Goal: Task Accomplishment & Management: Manage account settings

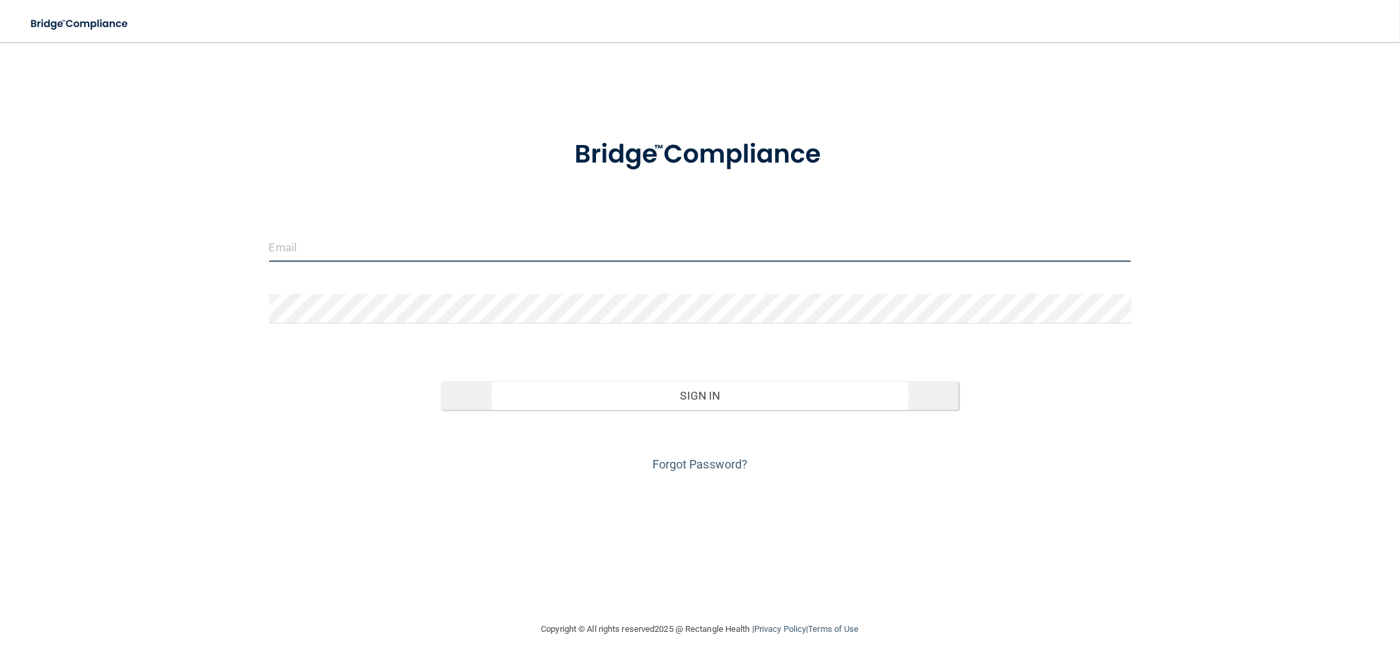
type input "[EMAIL_ADDRESS][DOMAIN_NAME]"
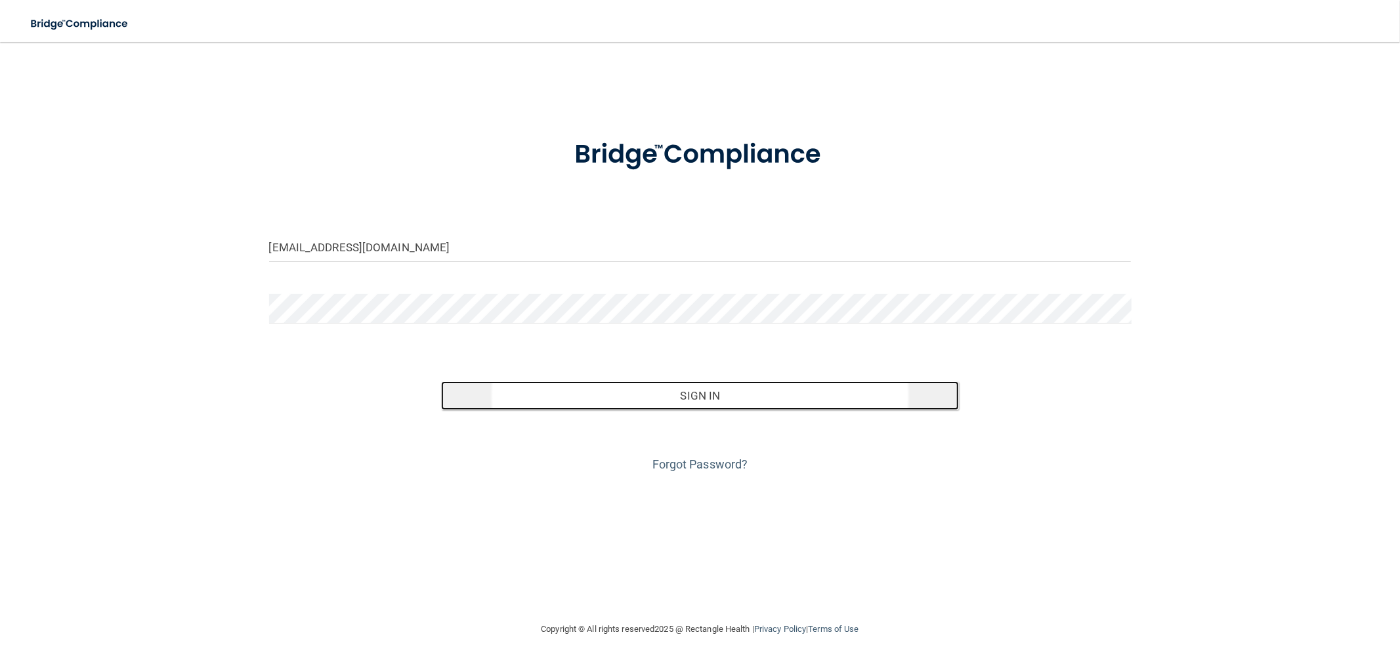
click at [669, 402] on button "Sign In" at bounding box center [699, 395] width 517 height 29
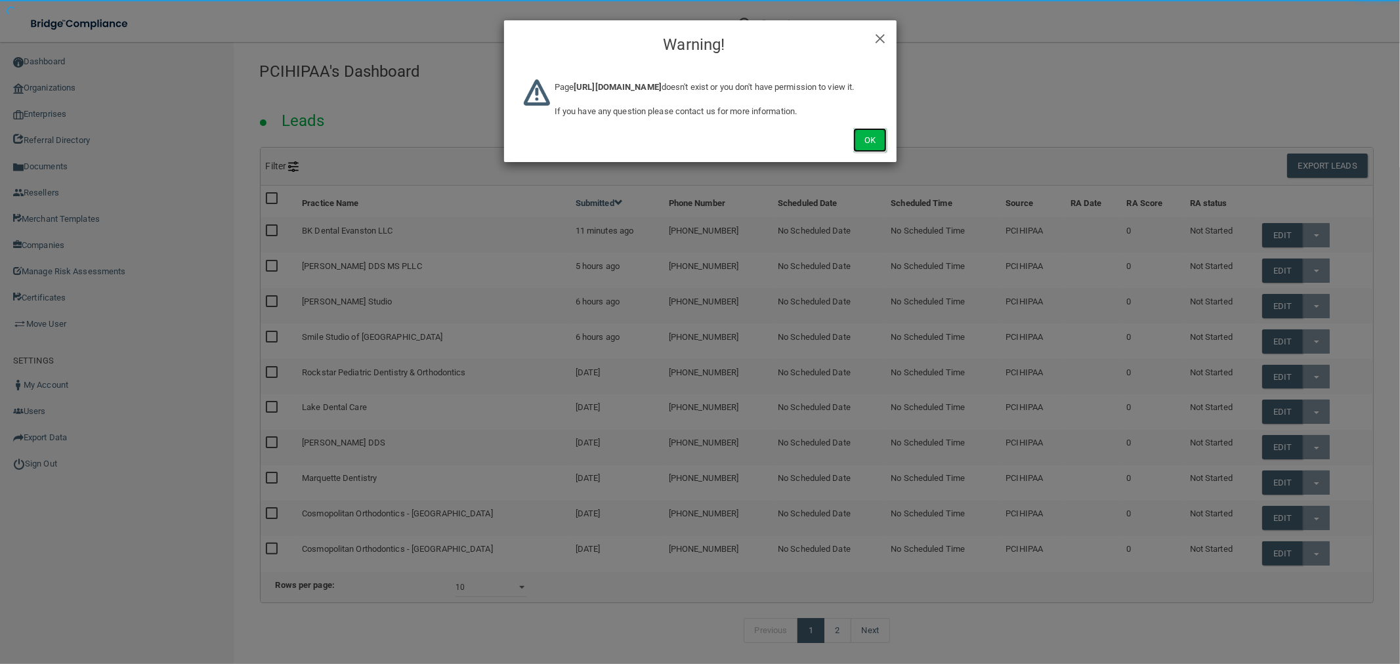
drag, startPoint x: 883, startPoint y: 149, endPoint x: 798, endPoint y: 194, distance: 95.7
click at [881, 151] on button "Ok" at bounding box center [869, 140] width 33 height 24
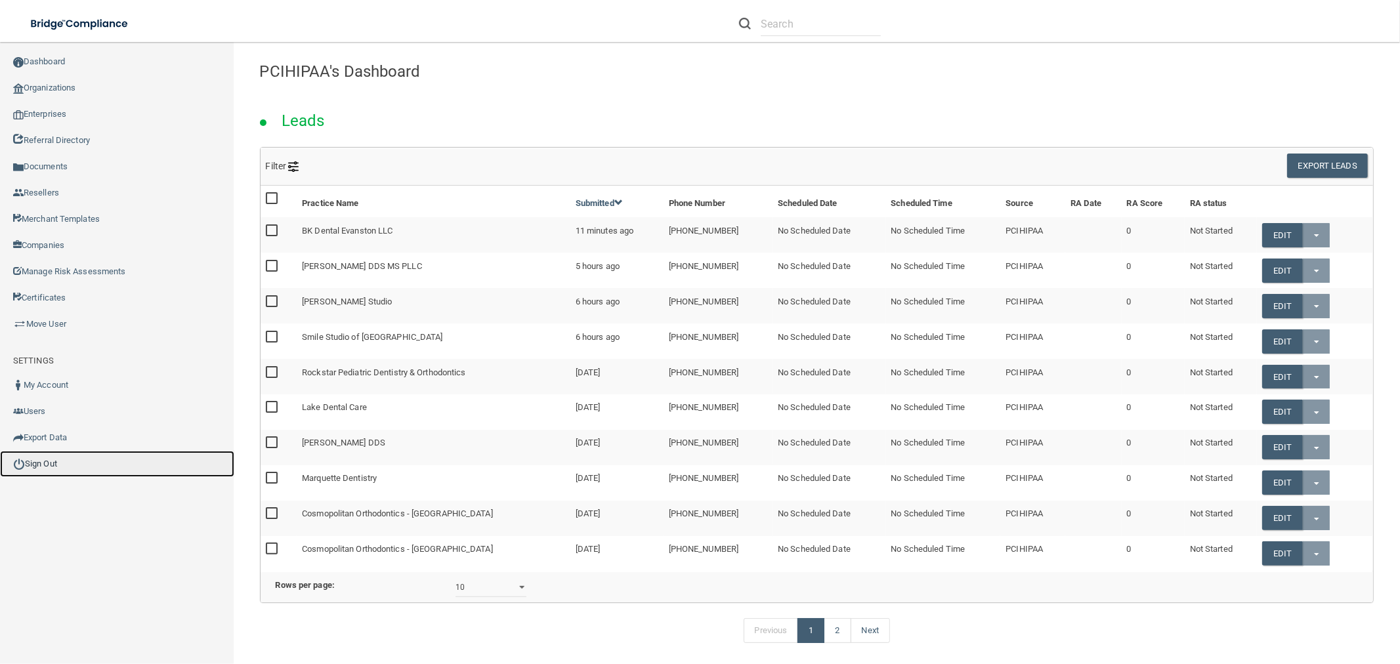
click at [81, 458] on link "Sign Out" at bounding box center [117, 464] width 234 height 26
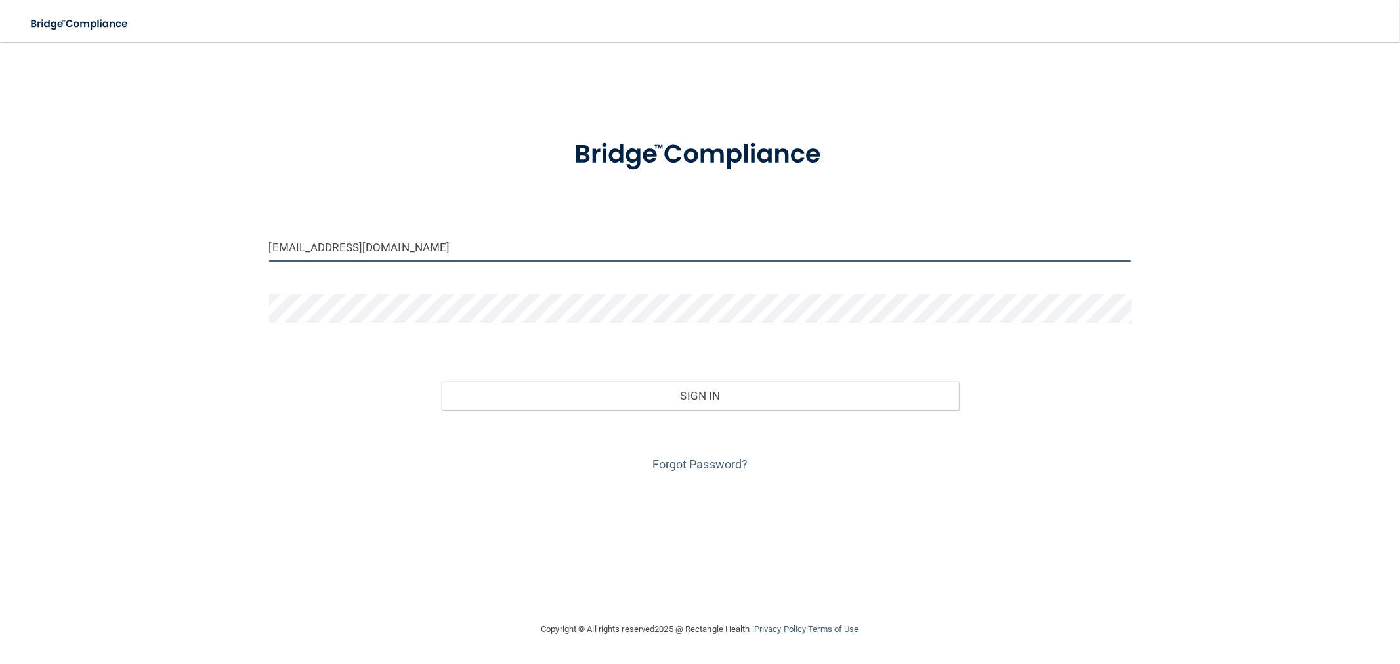
drag, startPoint x: 475, startPoint y: 249, endPoint x: 403, endPoint y: 253, distance: 71.7
click at [403, 253] on input "[EMAIL_ADDRESS][DOMAIN_NAME]" at bounding box center [700, 247] width 862 height 30
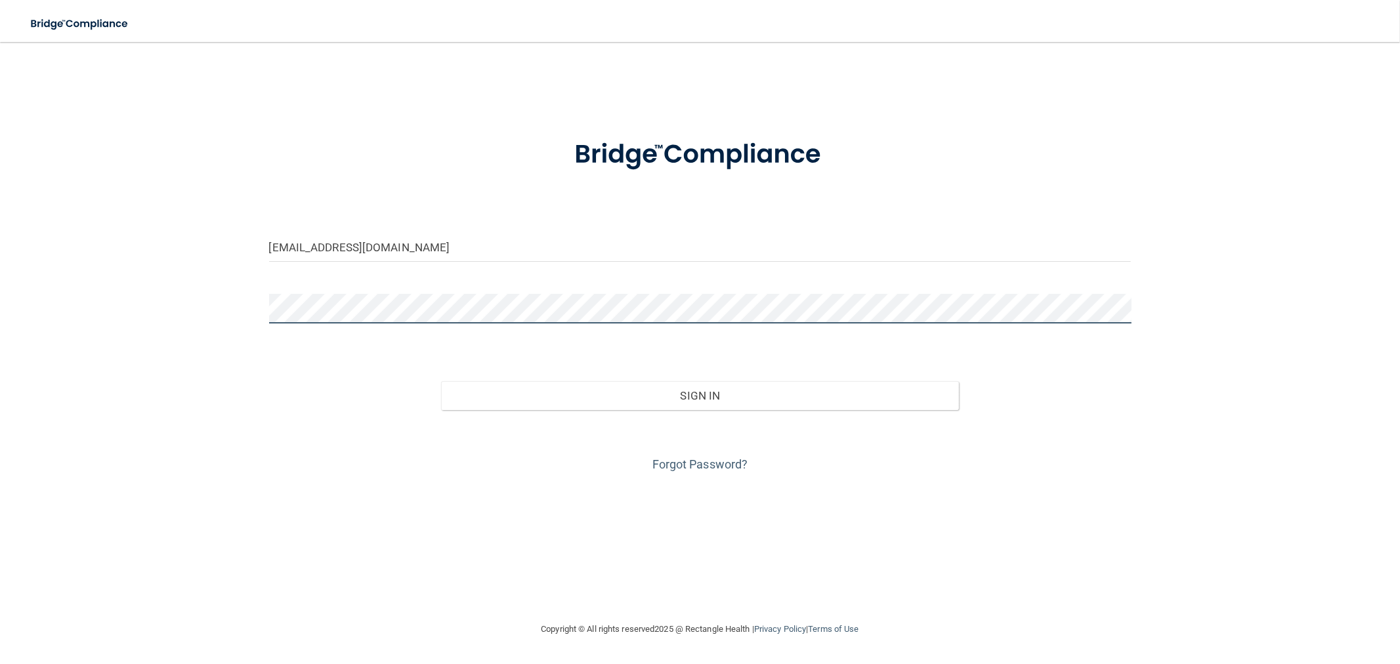
click at [441, 381] on button "Sign In" at bounding box center [699, 395] width 517 height 29
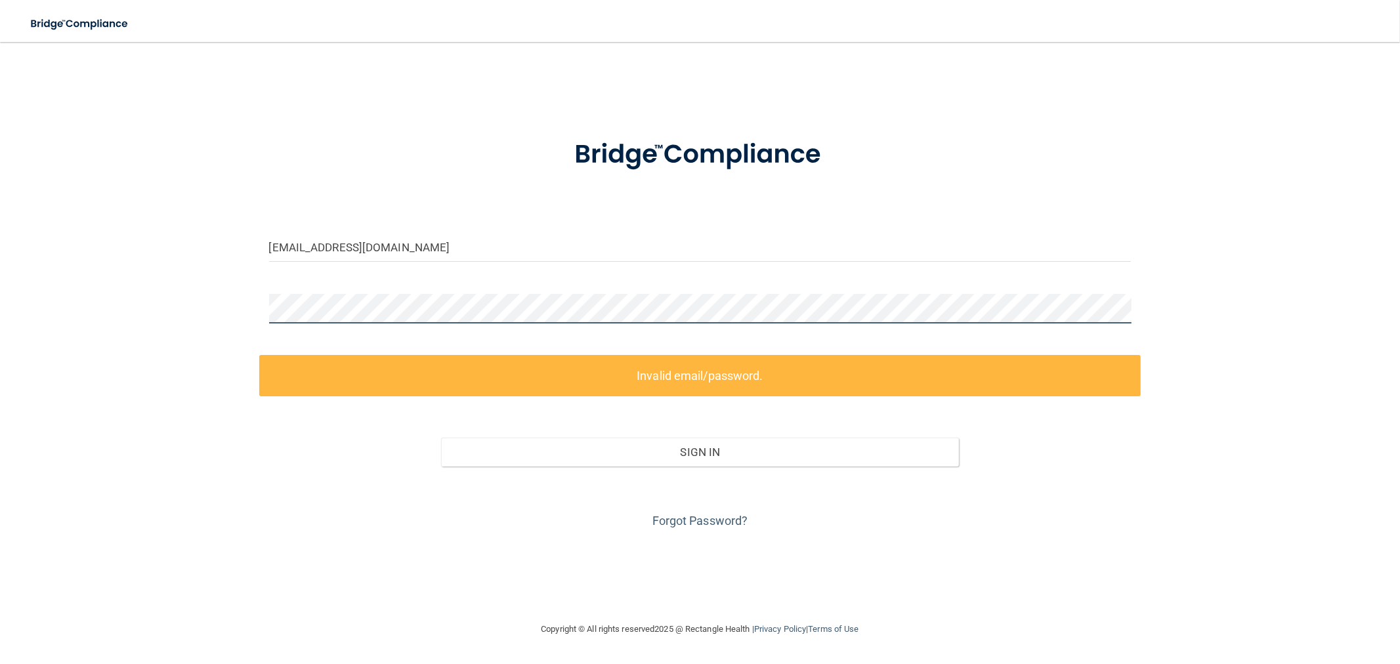
click at [242, 302] on div "[EMAIL_ADDRESS][DOMAIN_NAME] Invalid email/password. You don't have permission …" at bounding box center [700, 331] width 1348 height 553
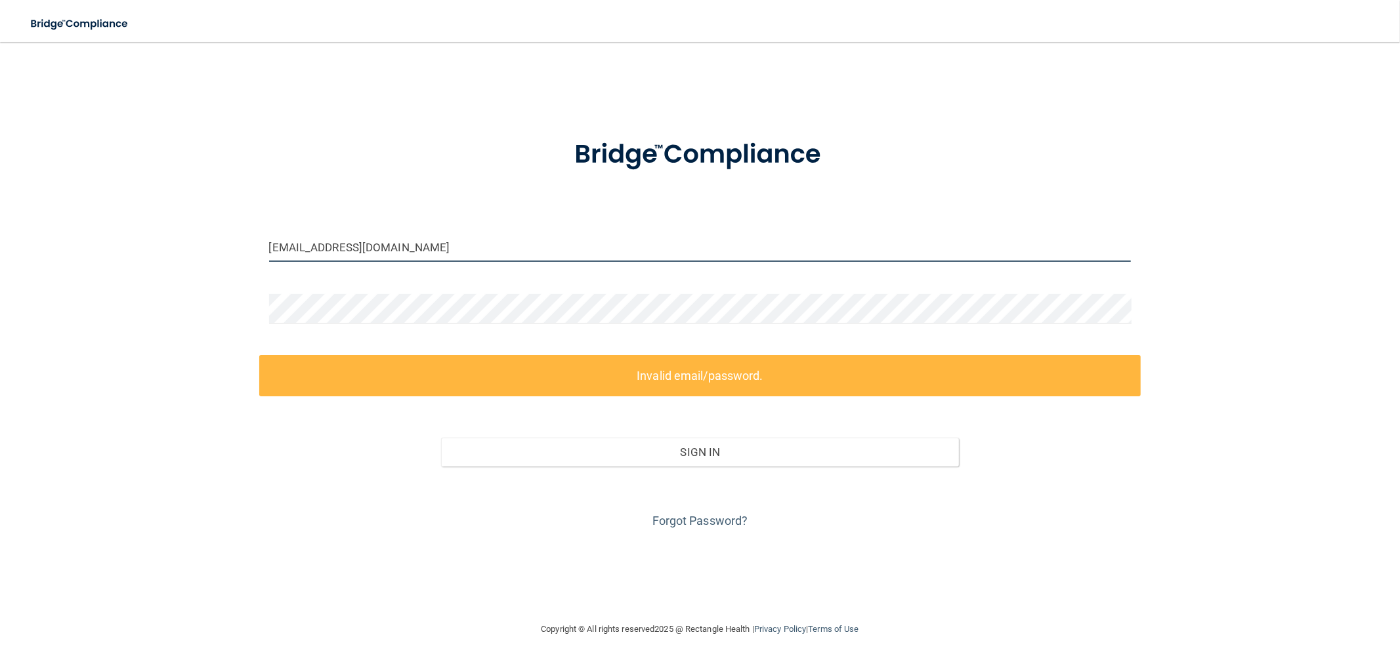
drag, startPoint x: 431, startPoint y: 246, endPoint x: 409, endPoint y: 252, distance: 23.1
click at [409, 252] on input "[EMAIL_ADDRESS][DOMAIN_NAME]" at bounding box center [700, 247] width 862 height 30
click at [423, 247] on input "[EMAIL_ADDRESS][DOMAIN_NAME]" at bounding box center [700, 247] width 862 height 30
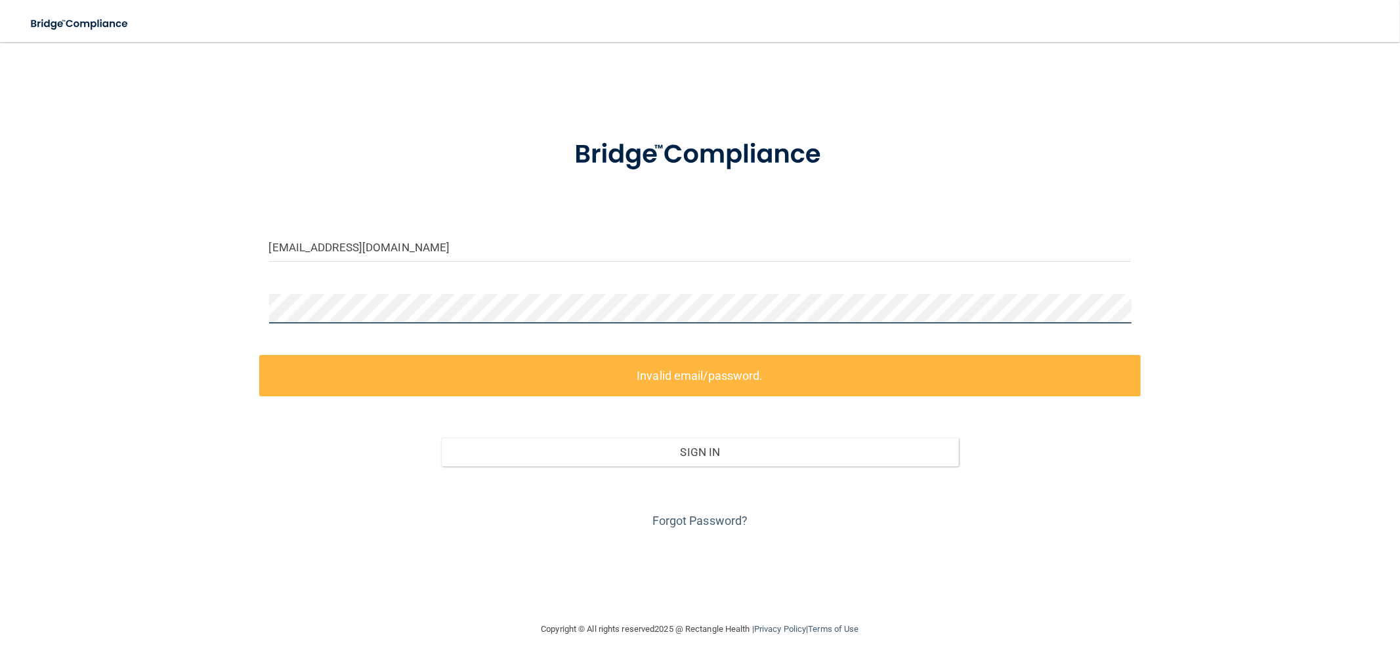
click at [123, 311] on div "[EMAIL_ADDRESS][DOMAIN_NAME] Invalid email/password. You don't have permission …" at bounding box center [700, 331] width 1348 height 553
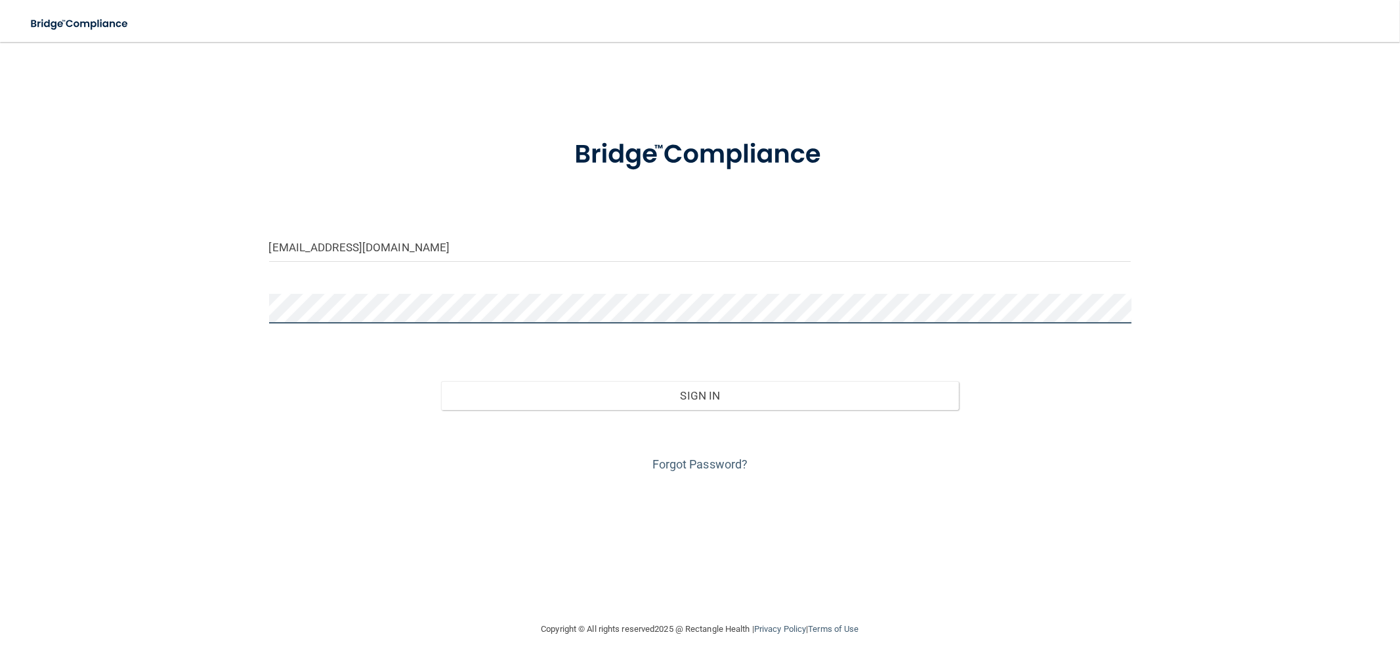
click at [441, 381] on button "Sign In" at bounding box center [699, 395] width 517 height 29
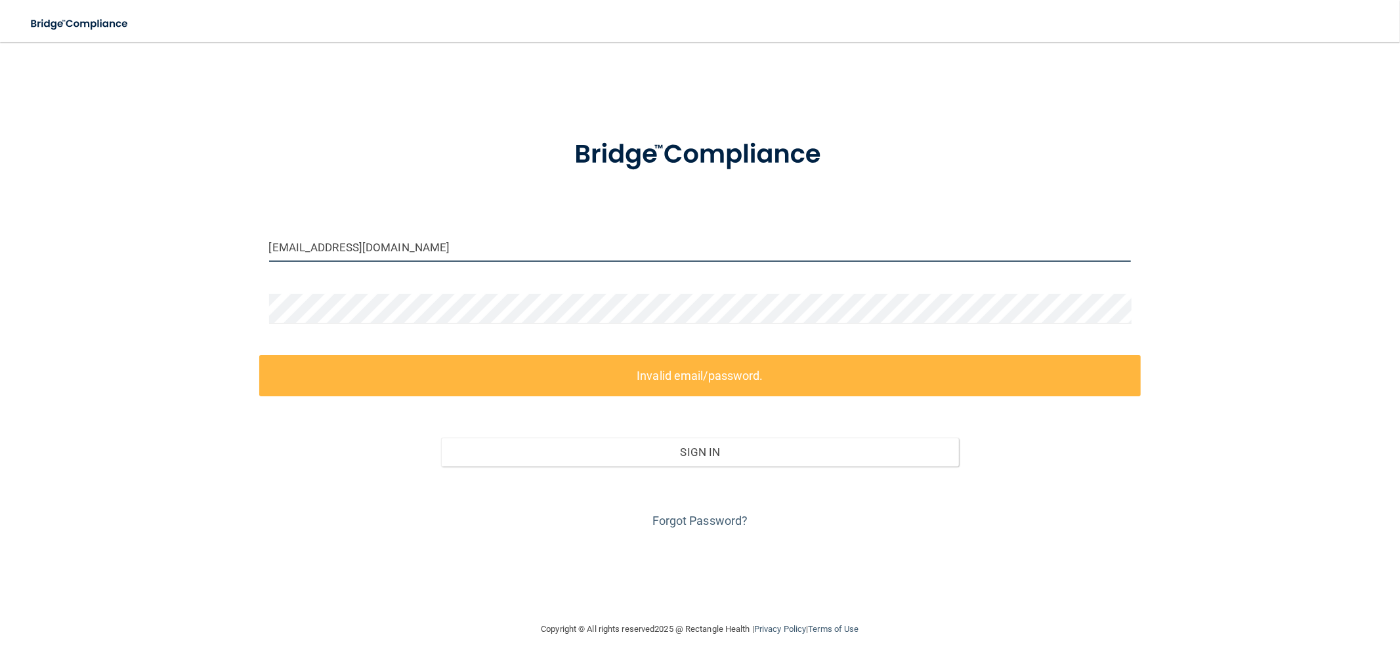
drag, startPoint x: 456, startPoint y: 244, endPoint x: 404, endPoint y: 253, distance: 52.7
click at [404, 253] on input "[EMAIL_ADDRESS][DOMAIN_NAME]" at bounding box center [700, 247] width 862 height 30
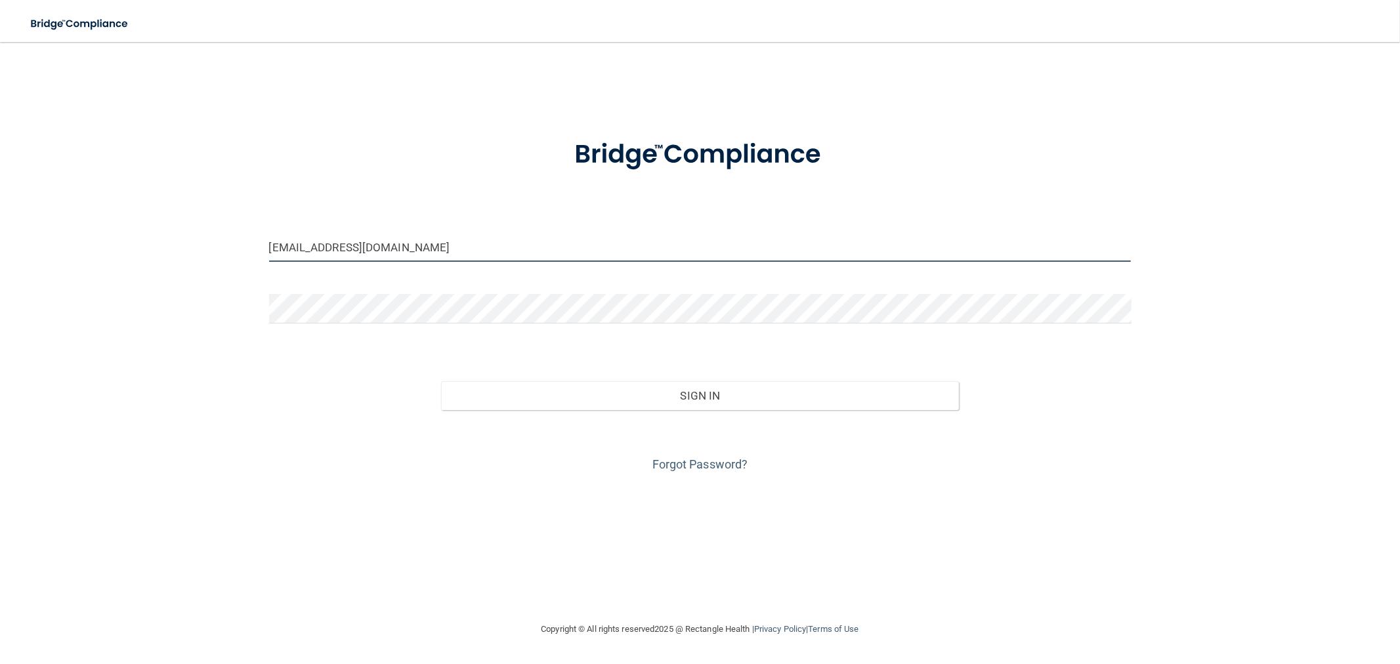
type input "[EMAIL_ADDRESS][DOMAIN_NAME]"
click at [612, 414] on div "Forgot Password?" at bounding box center [700, 443] width 882 height 66
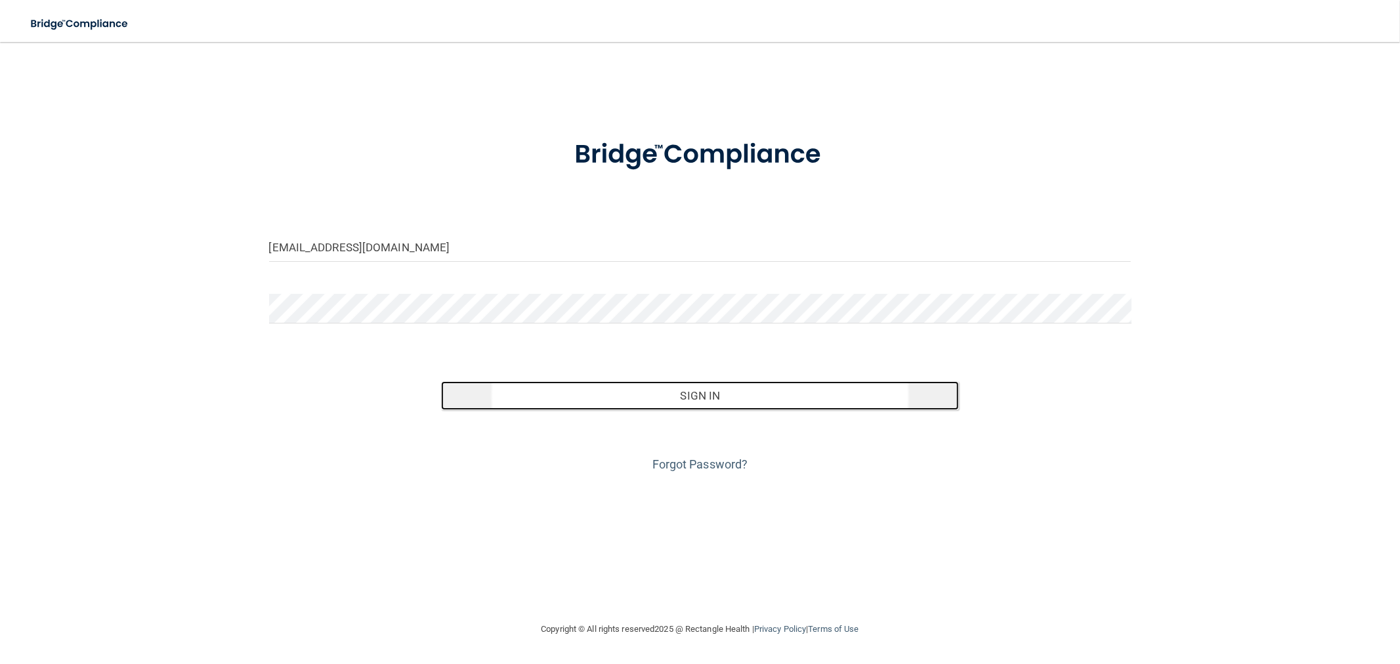
click at [620, 391] on button "Sign In" at bounding box center [699, 395] width 517 height 29
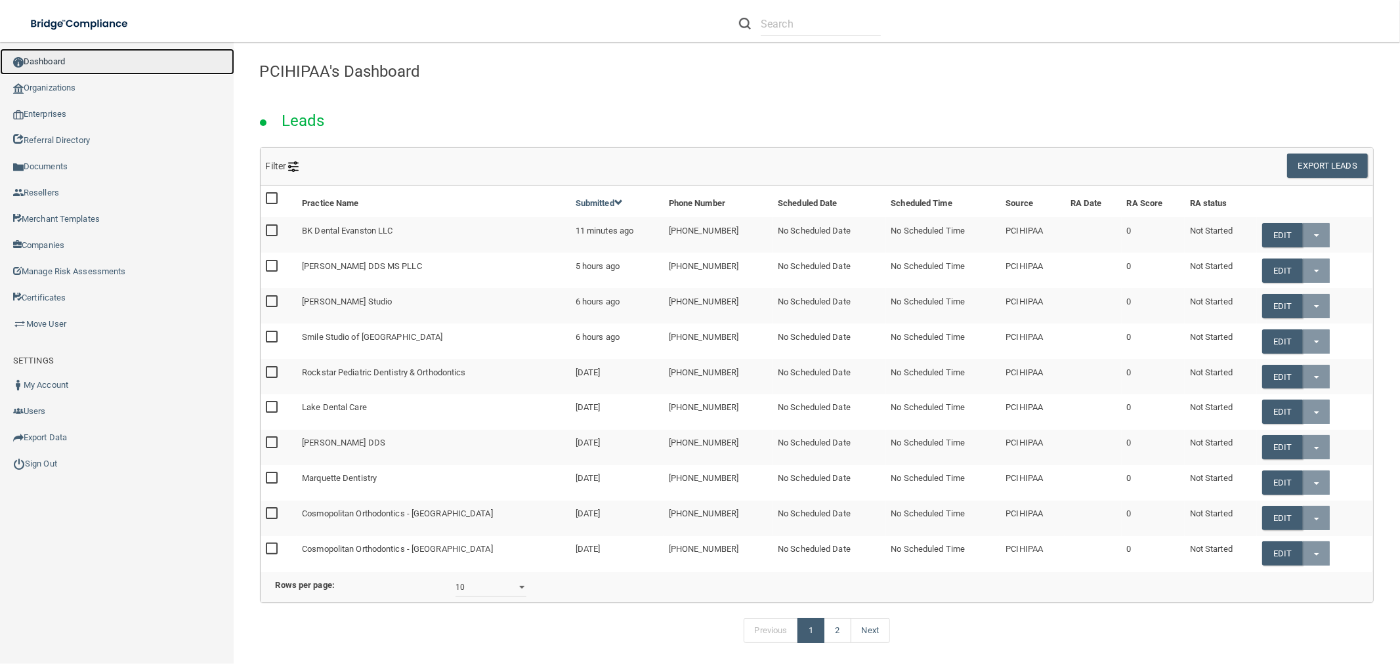
click at [118, 63] on link "Dashboard" at bounding box center [117, 62] width 234 height 26
click at [85, 89] on link "Organizations" at bounding box center [117, 88] width 234 height 26
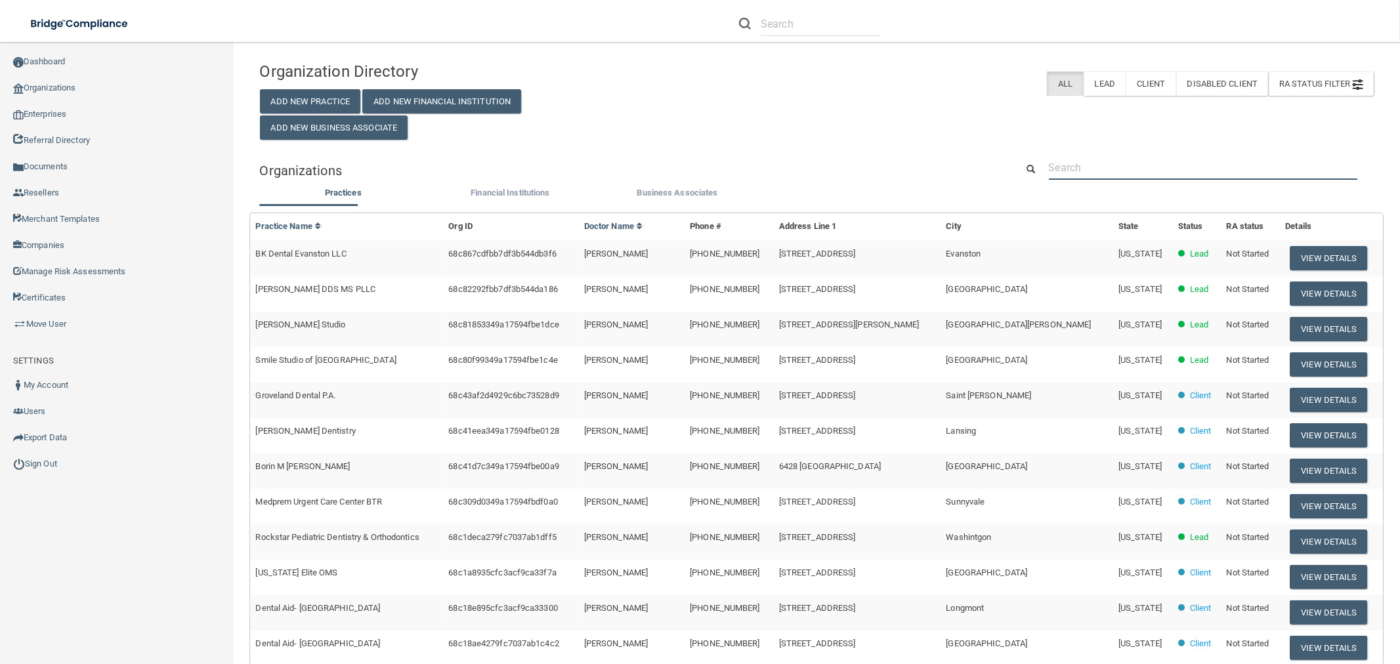
click at [1077, 161] on input "text" at bounding box center [1203, 168] width 308 height 24
type input "test -"
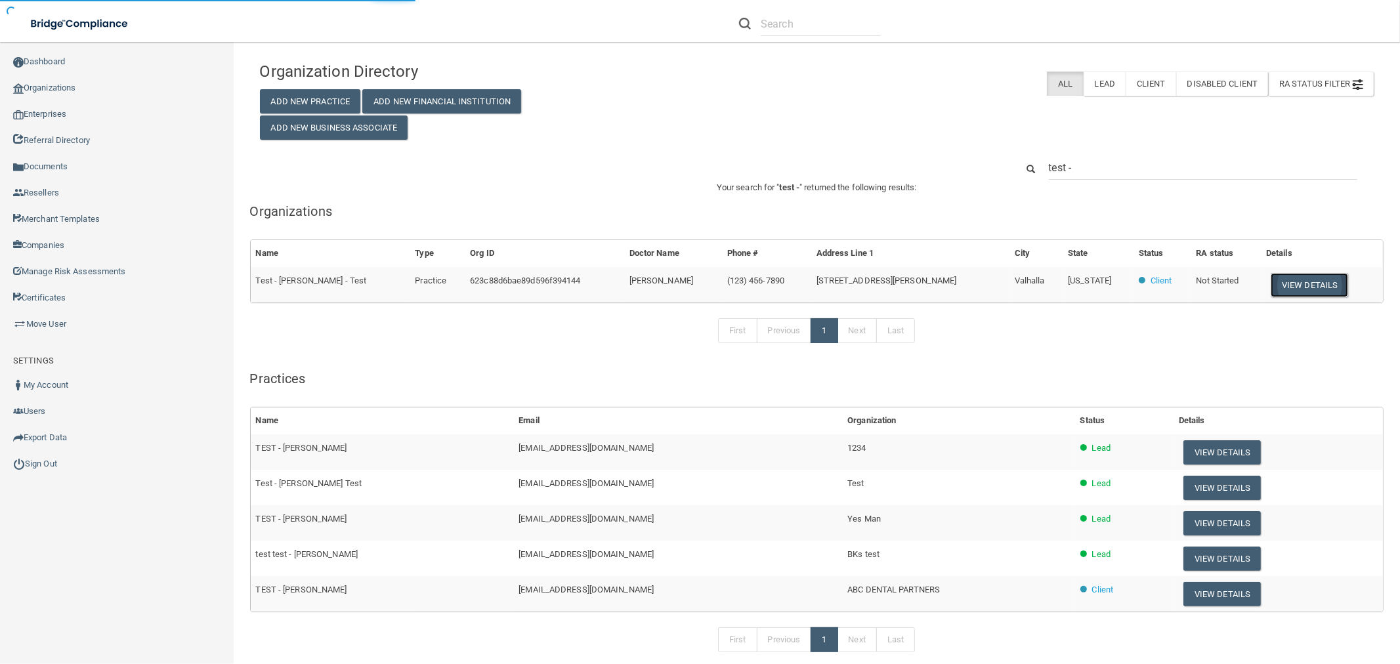
click at [1291, 280] on button "View Details" at bounding box center [1309, 285] width 77 height 24
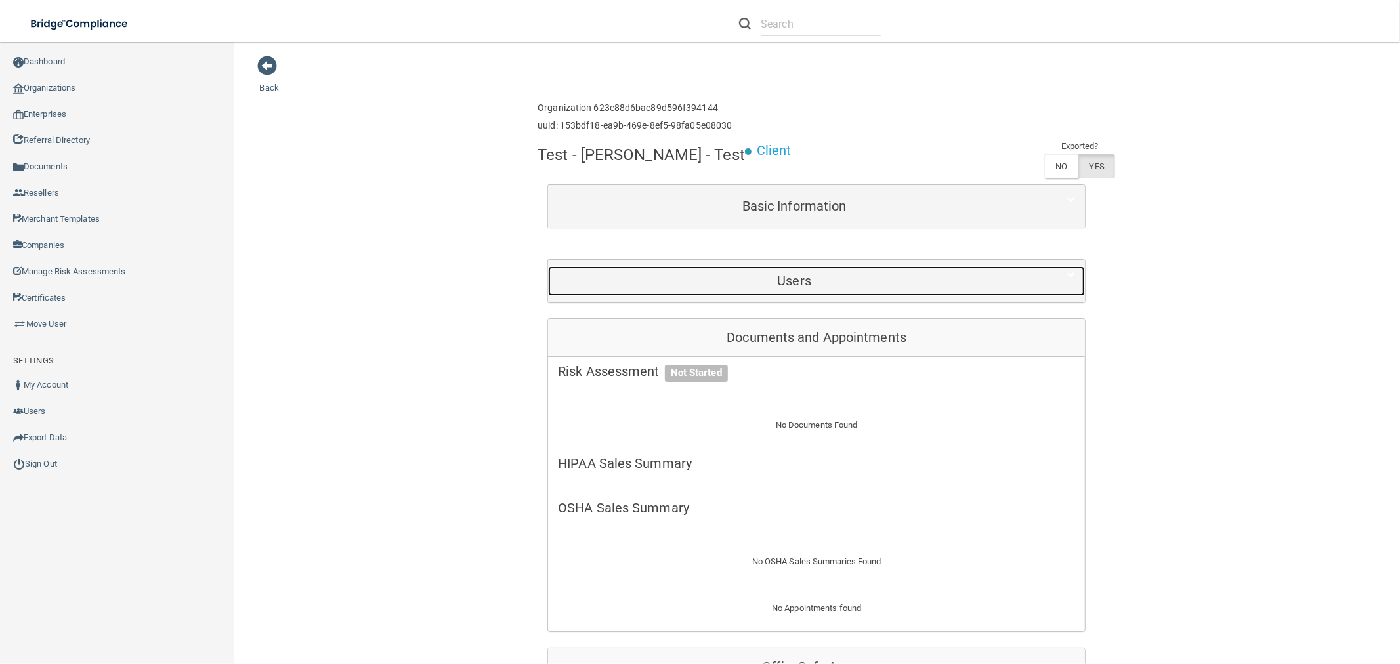
click at [788, 296] on div "Users" at bounding box center [794, 281] width 492 height 30
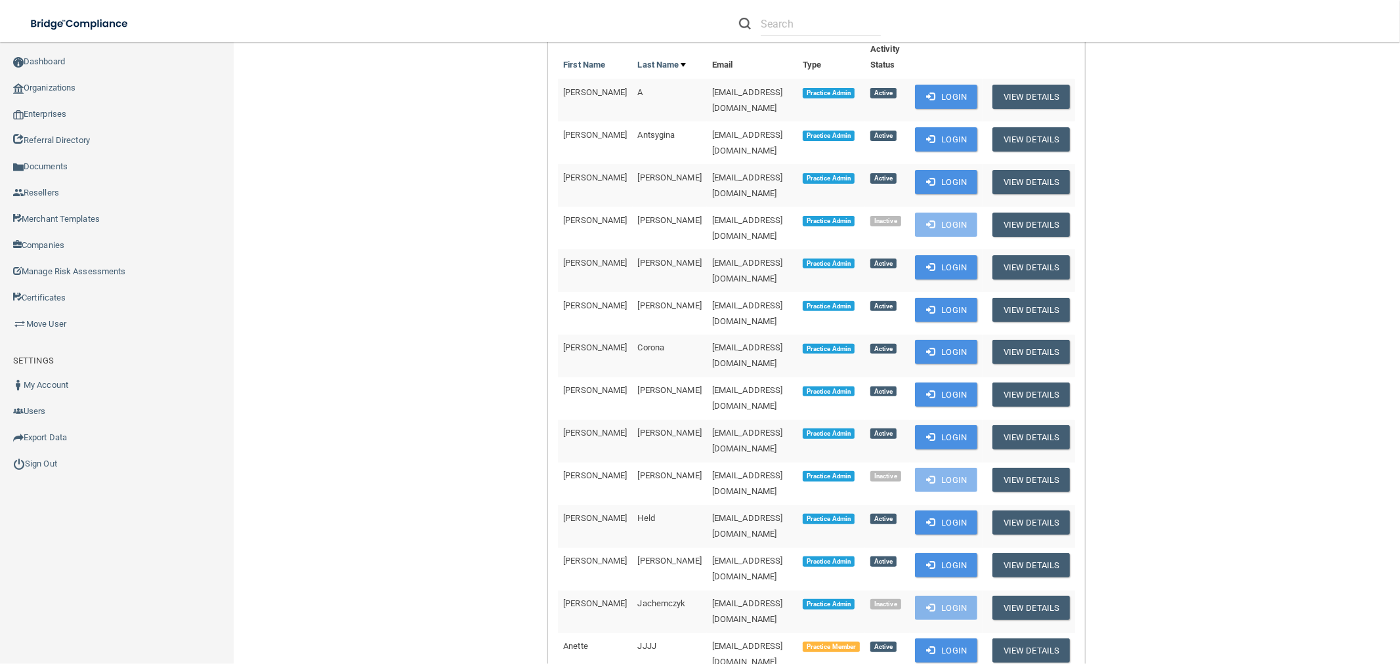
scroll to position [364, 0]
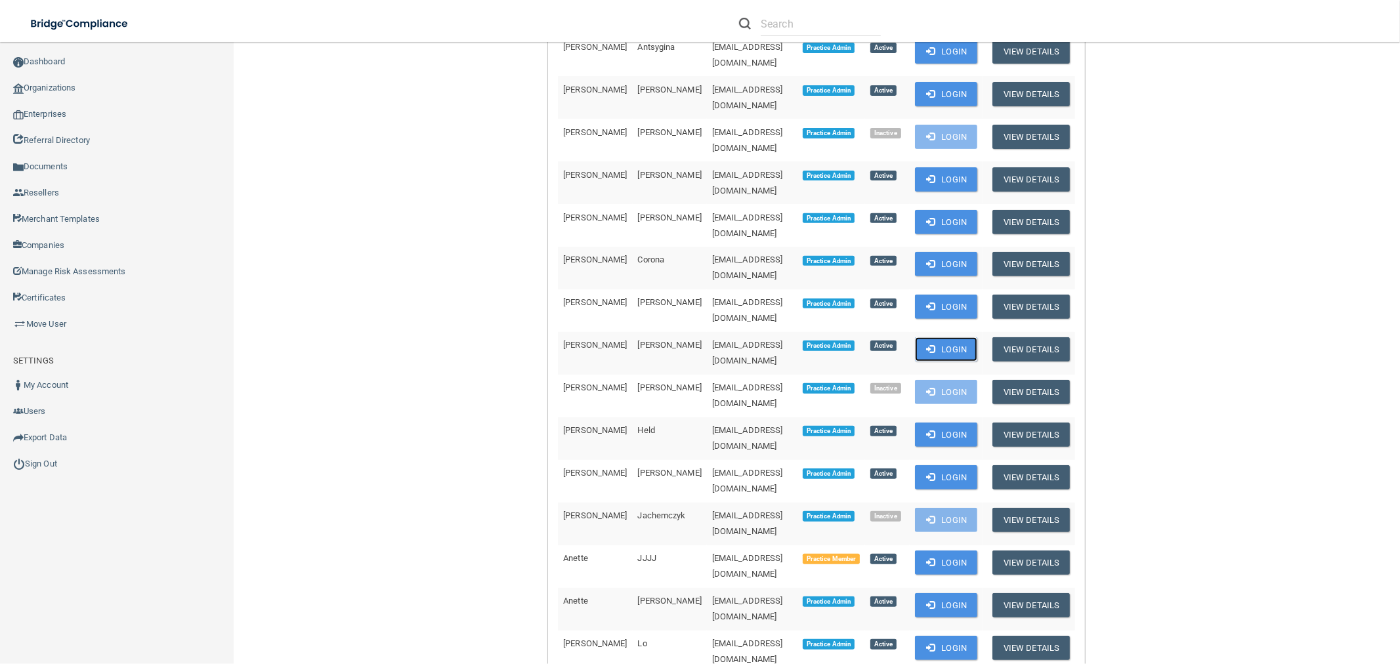
click at [937, 337] on button "Login" at bounding box center [946, 349] width 62 height 24
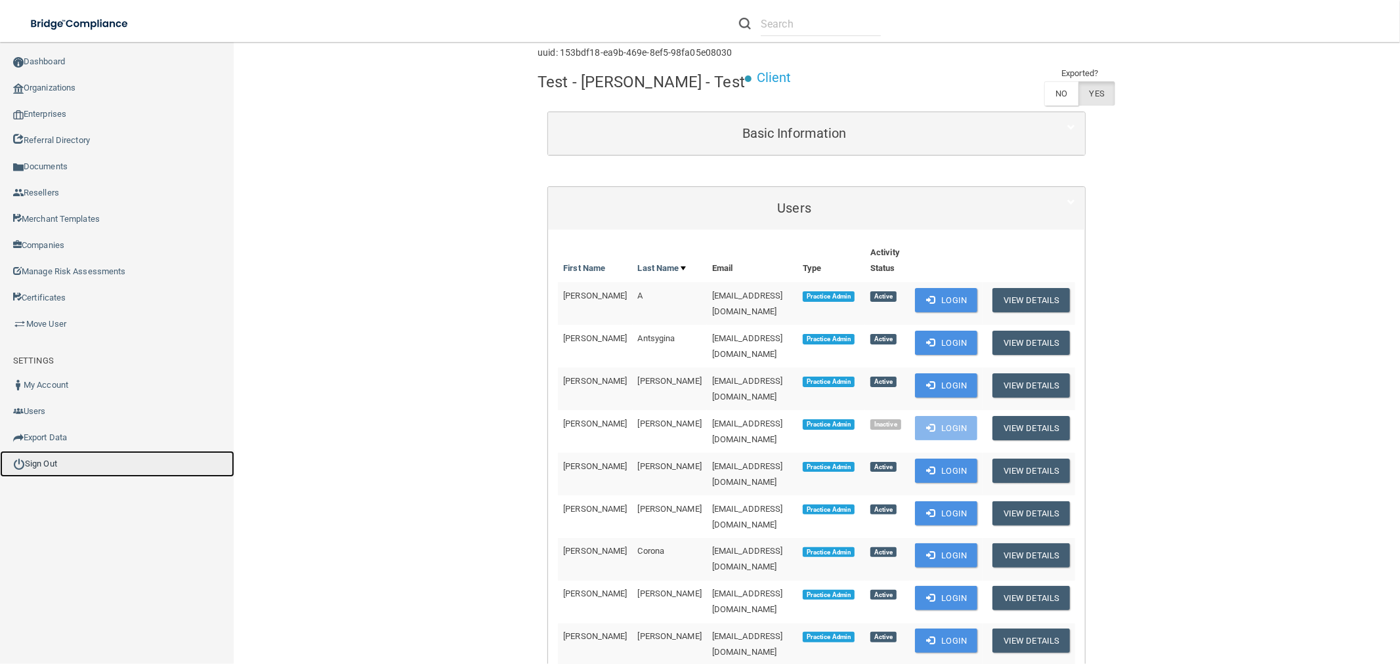
click at [33, 467] on link "Sign Out" at bounding box center [117, 464] width 234 height 26
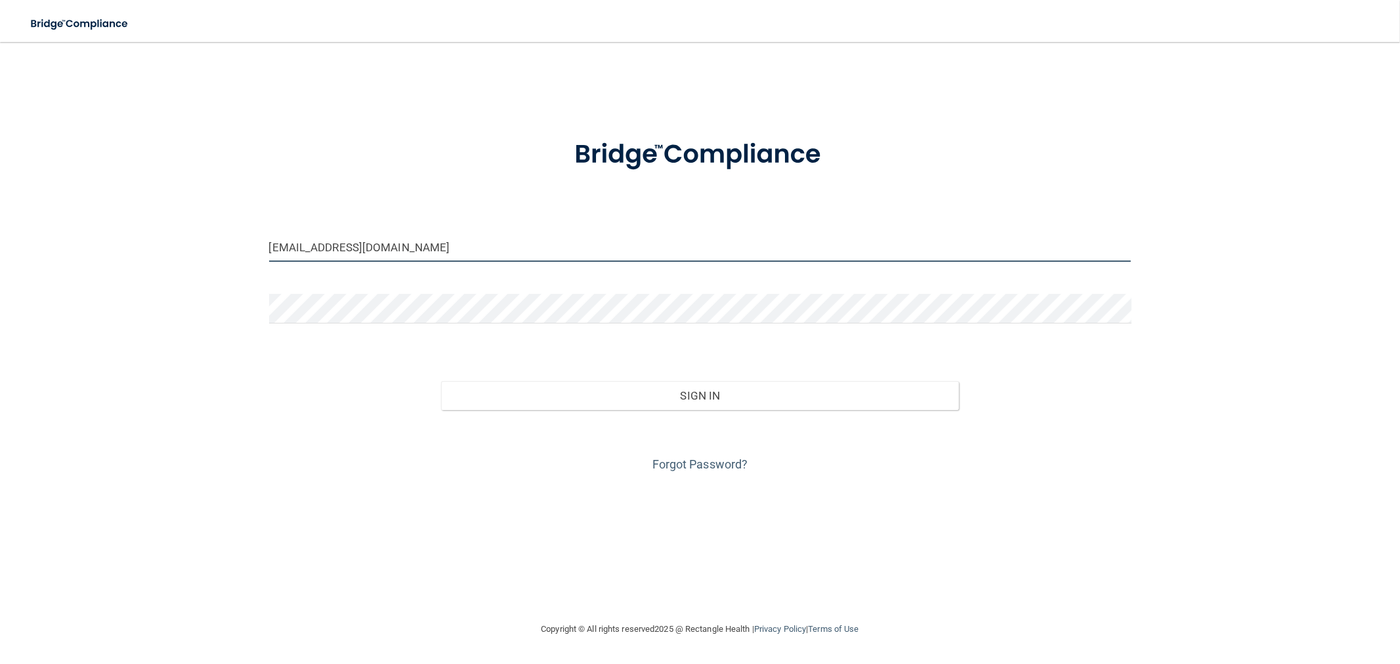
click at [466, 244] on input "[EMAIL_ADDRESS][DOMAIN_NAME]" at bounding box center [700, 247] width 862 height 30
type input "[EMAIL_ADDRESS][DOMAIN_NAME]"
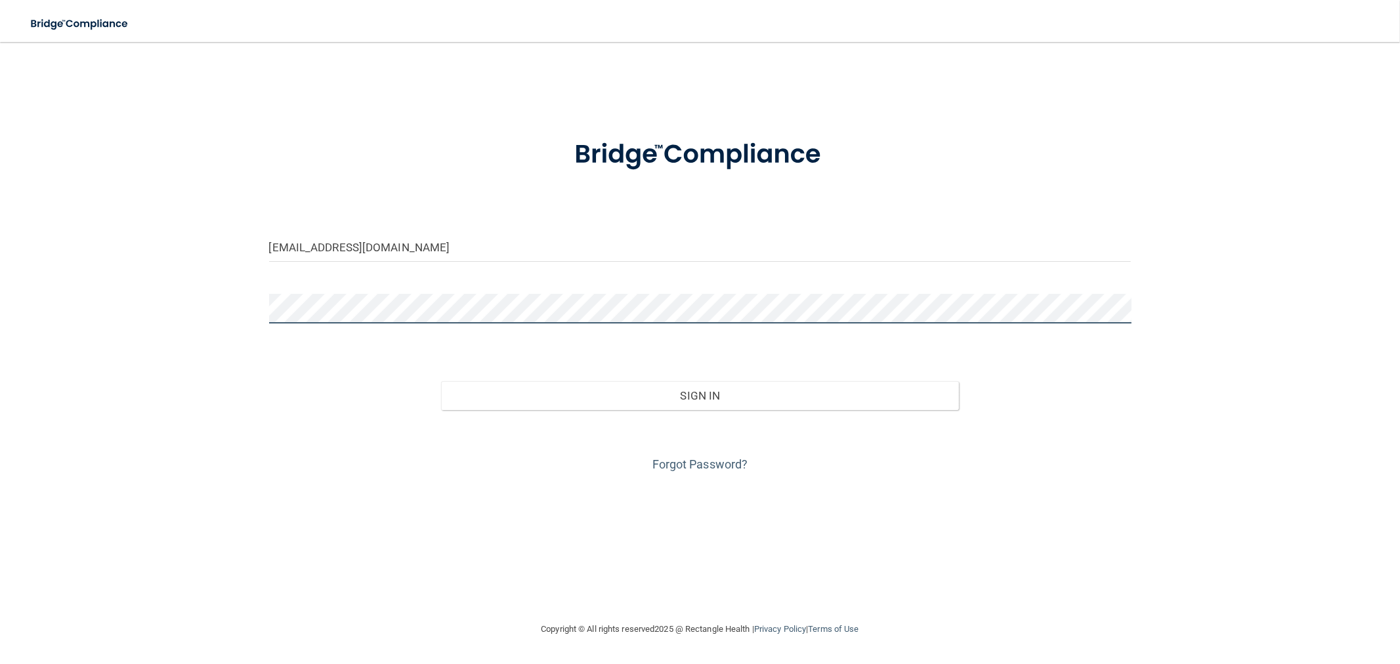
click at [202, 303] on div "[EMAIL_ADDRESS][DOMAIN_NAME] Invalid email/password. You don't have permission …" at bounding box center [700, 331] width 1348 height 553
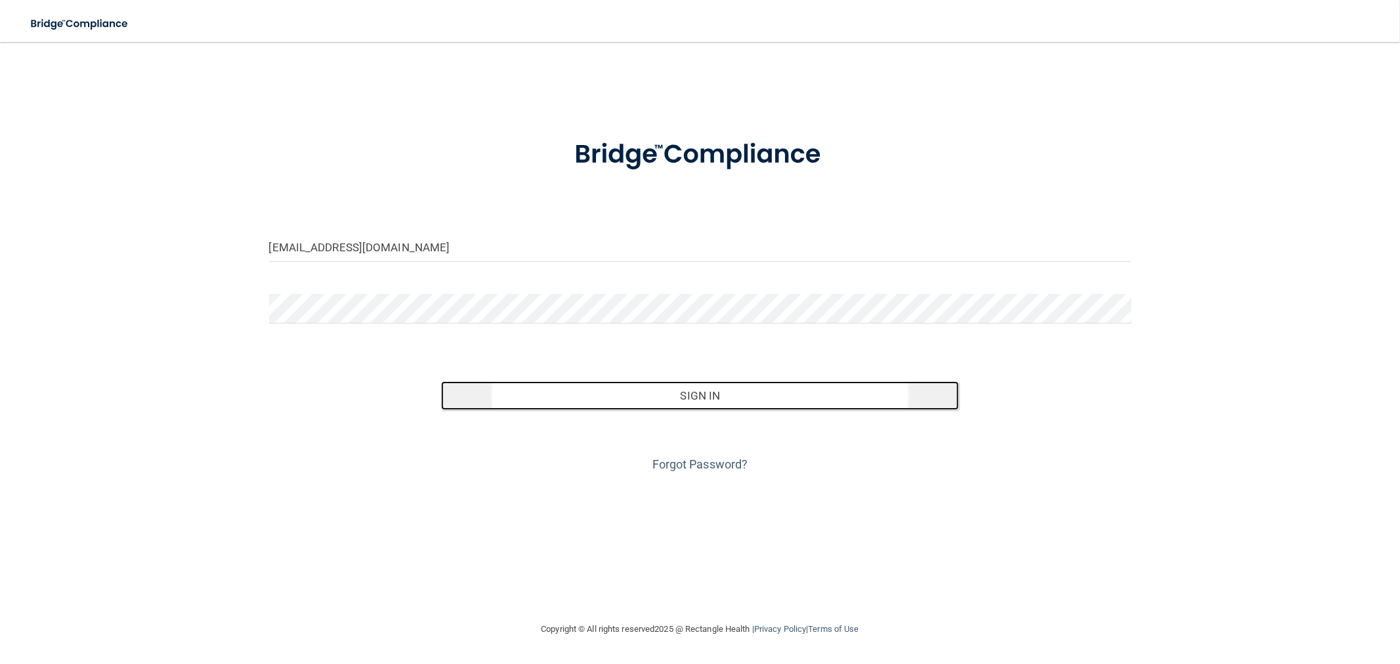
click at [715, 394] on button "Sign In" at bounding box center [699, 395] width 517 height 29
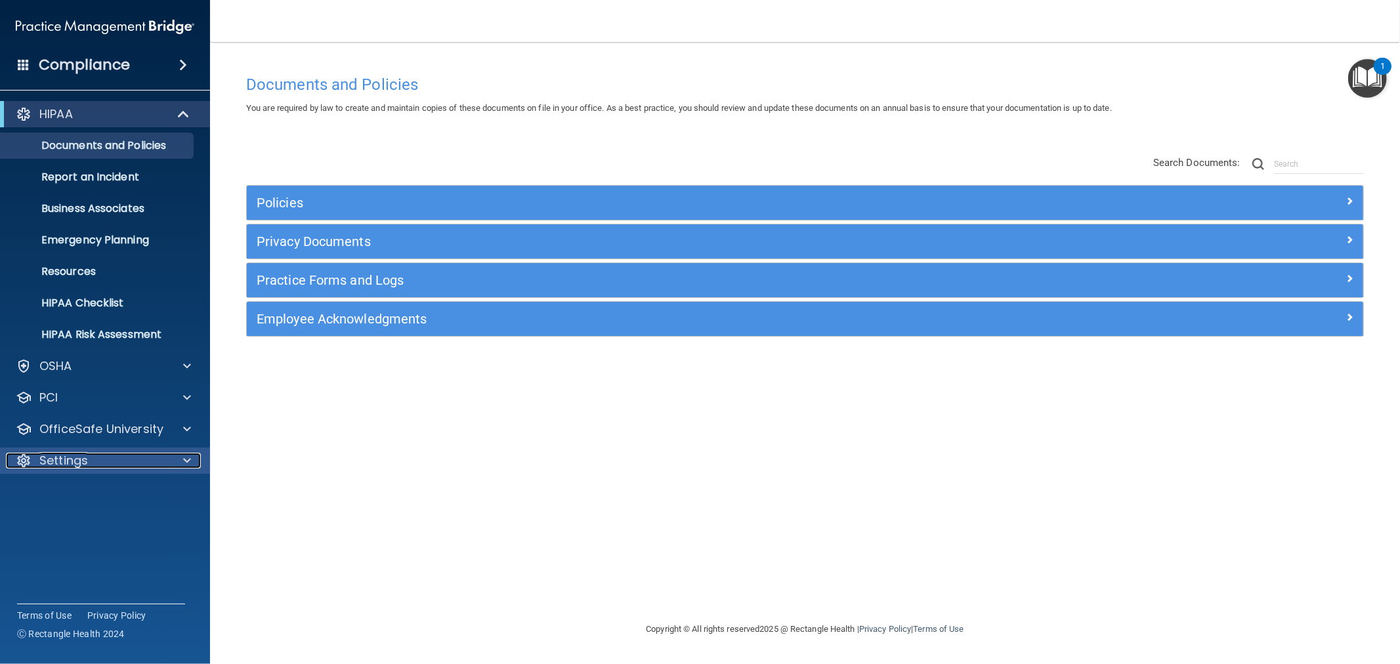
click at [62, 461] on p "Settings" at bounding box center [63, 461] width 49 height 16
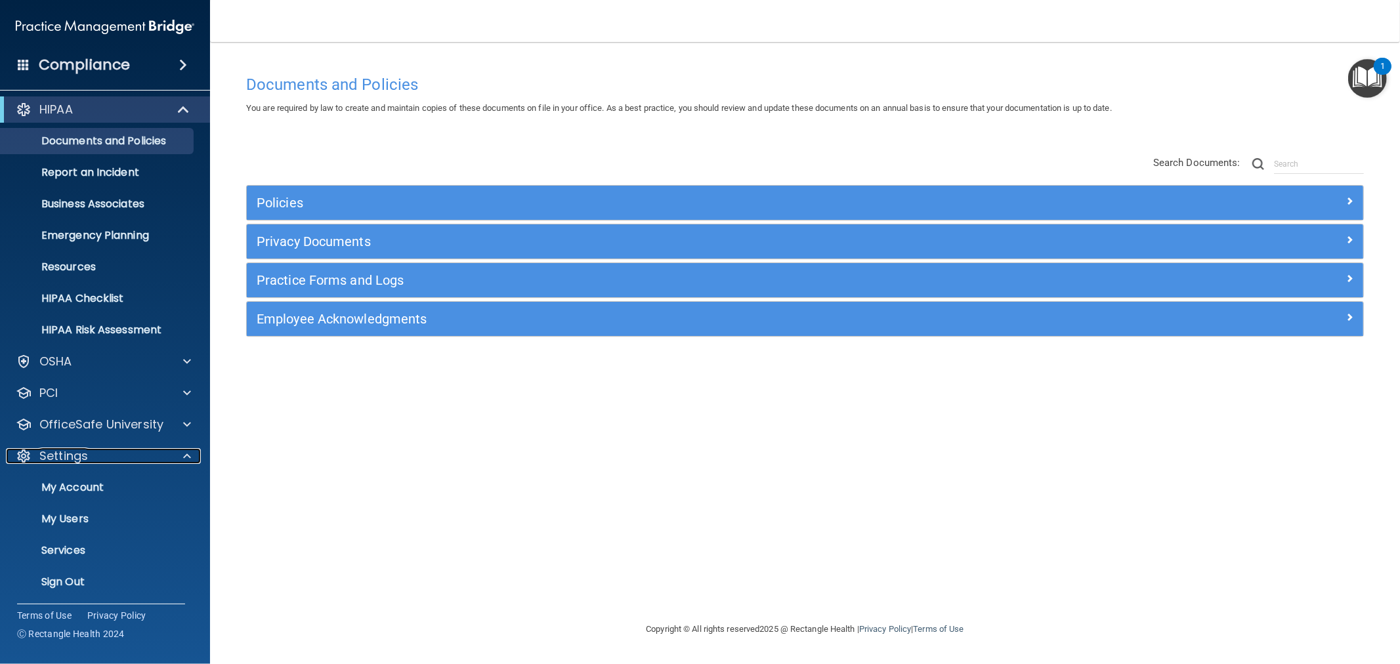
scroll to position [5, 0]
click at [110, 490] on p "My Account" at bounding box center [98, 486] width 179 height 13
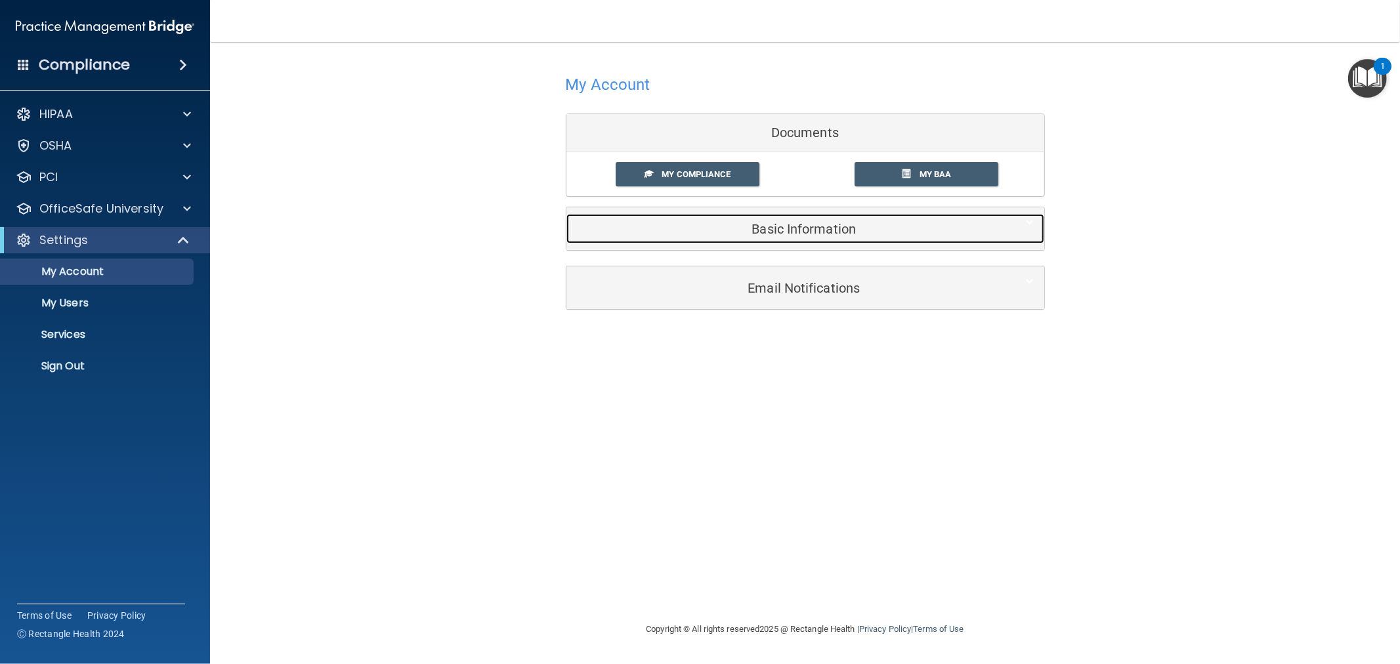
click at [802, 228] on h5 "Basic Information" at bounding box center [785, 229] width 418 height 14
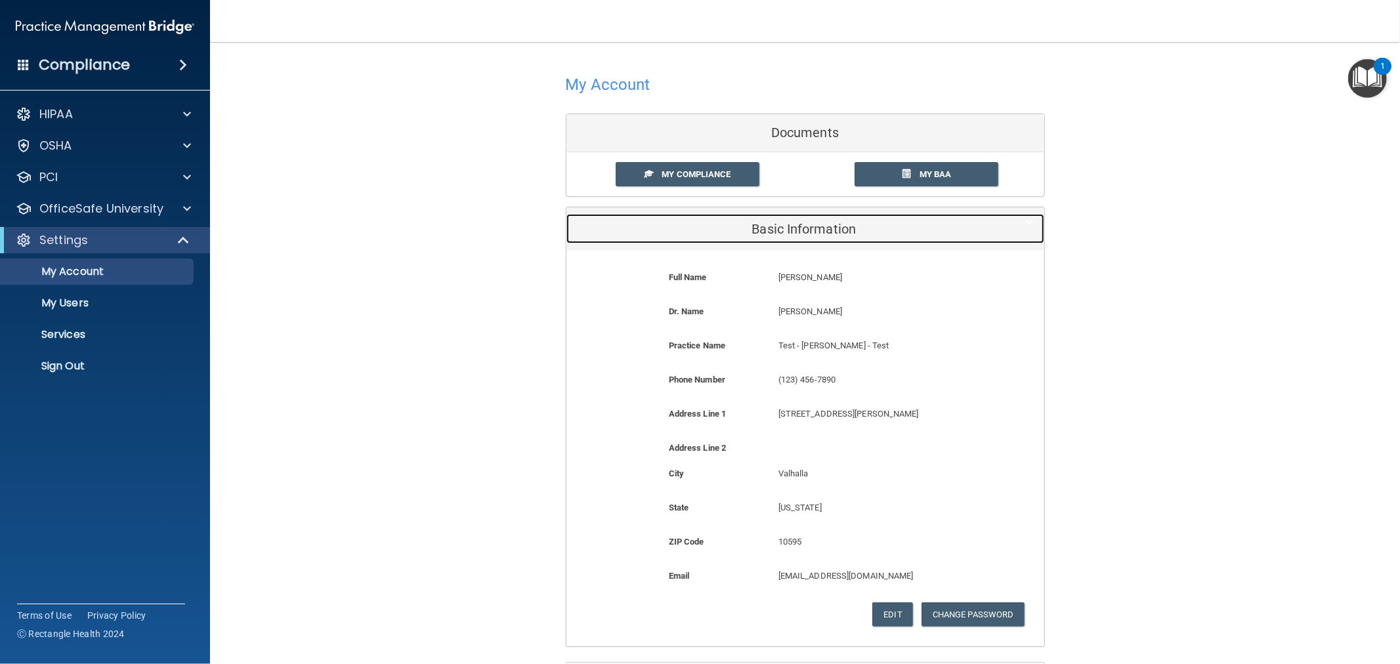
scroll to position [73, 0]
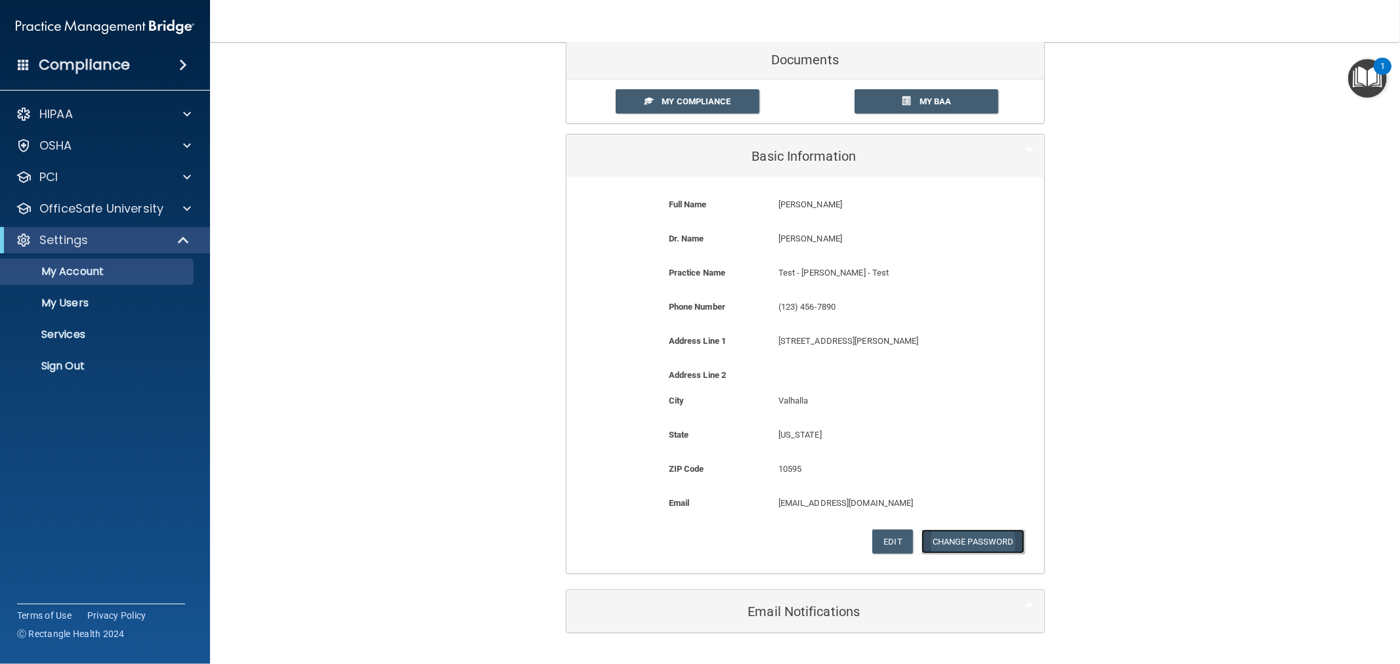
click at [973, 547] on button "Change Password" at bounding box center [973, 542] width 103 height 24
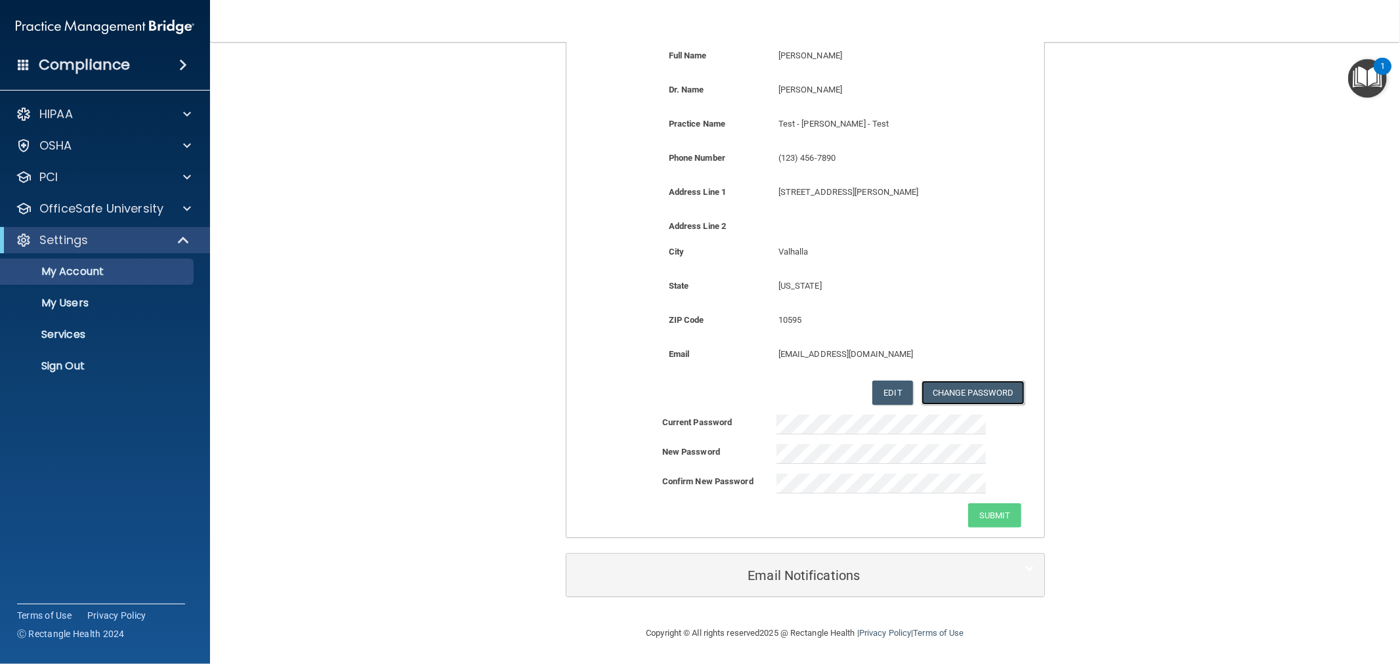
scroll to position [223, 0]
click at [1124, 509] on div "My Account Documents My Compliance My Compliance My BAA Basic Information Full …" at bounding box center [804, 222] width 1137 height 779
click at [1005, 516] on button "Submit" at bounding box center [994, 515] width 53 height 24
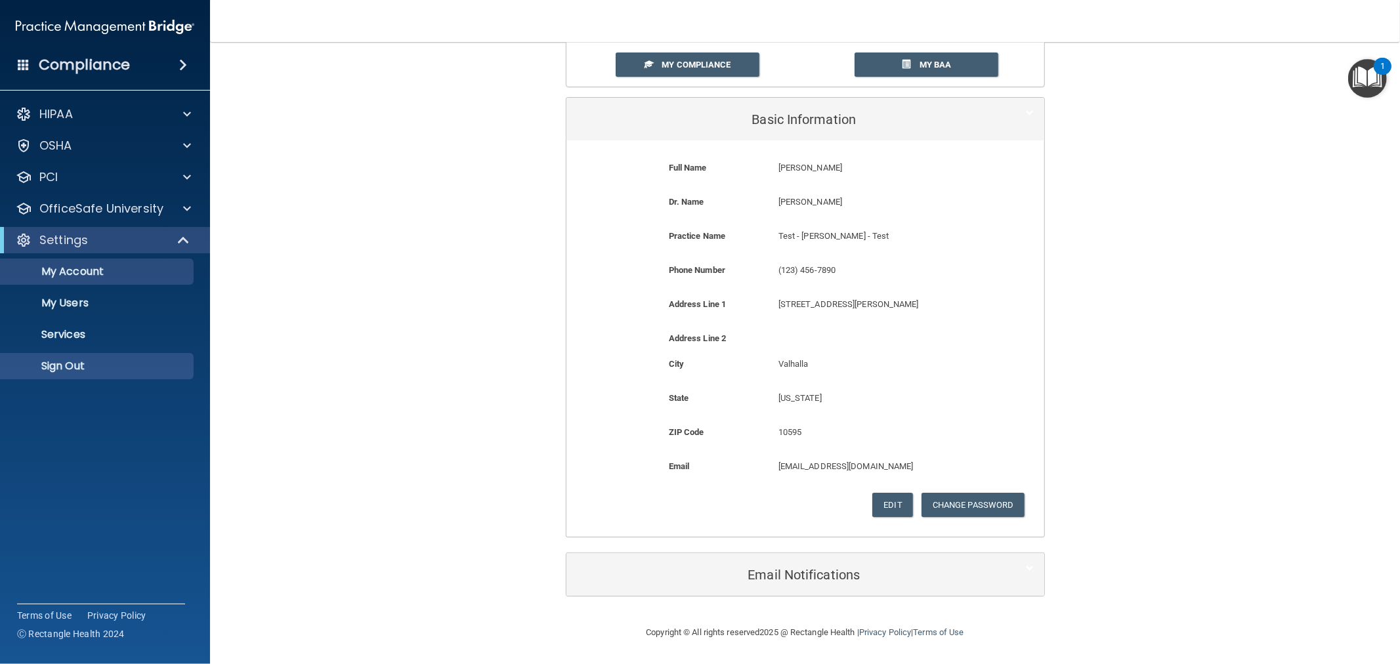
scroll to position [110, 0]
click at [74, 360] on p "Sign Out" at bounding box center [98, 366] width 179 height 13
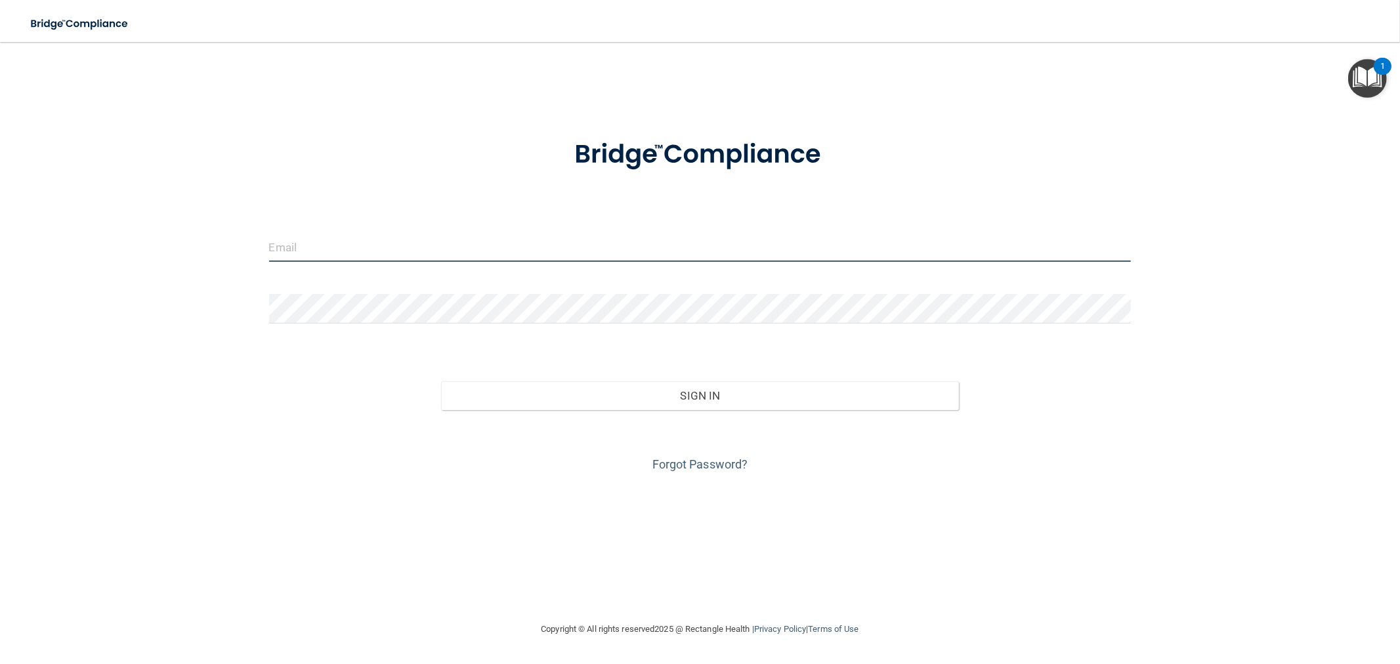
type input "[EMAIL_ADDRESS][DOMAIN_NAME]"
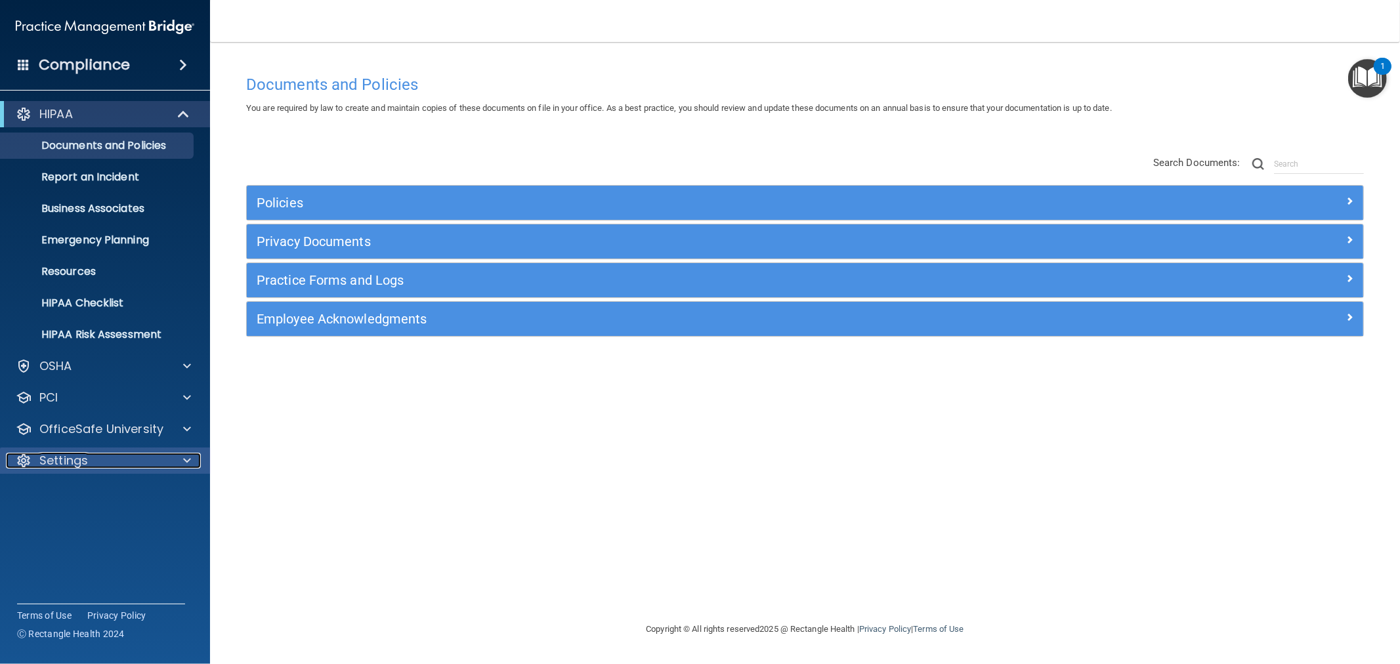
click at [64, 461] on p "Settings" at bounding box center [63, 461] width 49 height 16
click at [80, 520] on p "My Users" at bounding box center [98, 523] width 179 height 13
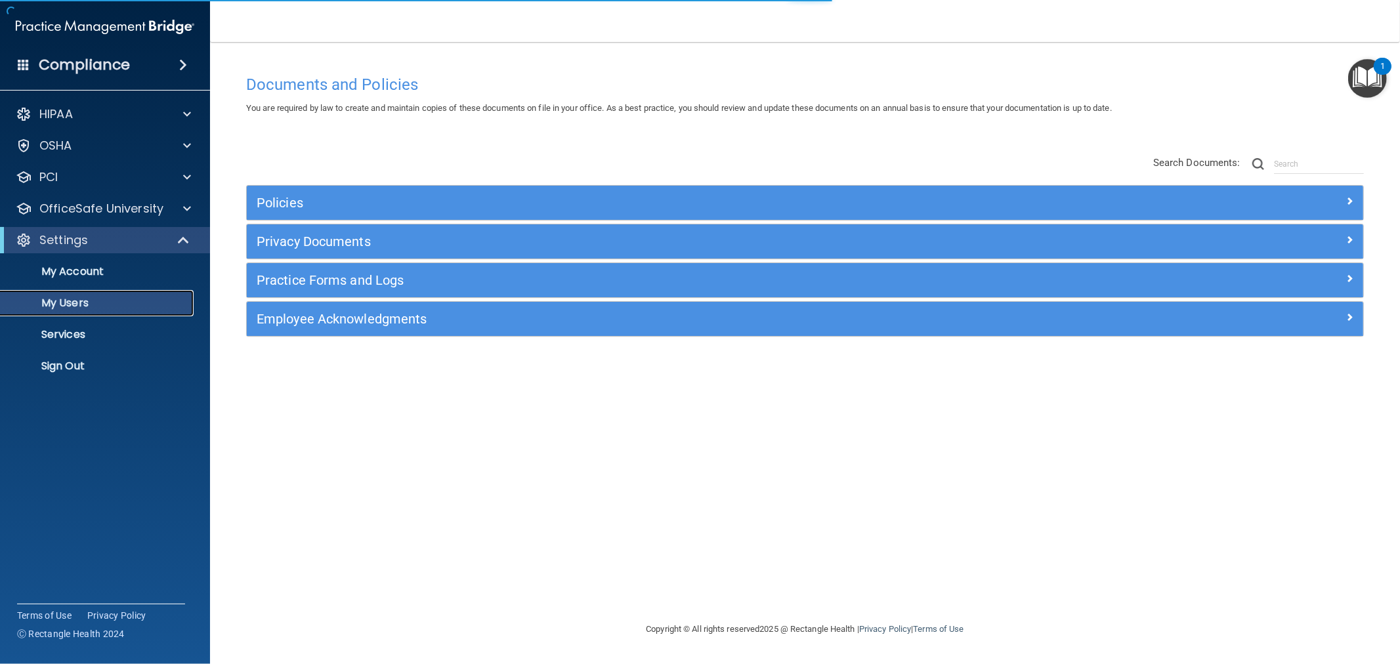
select select "20"
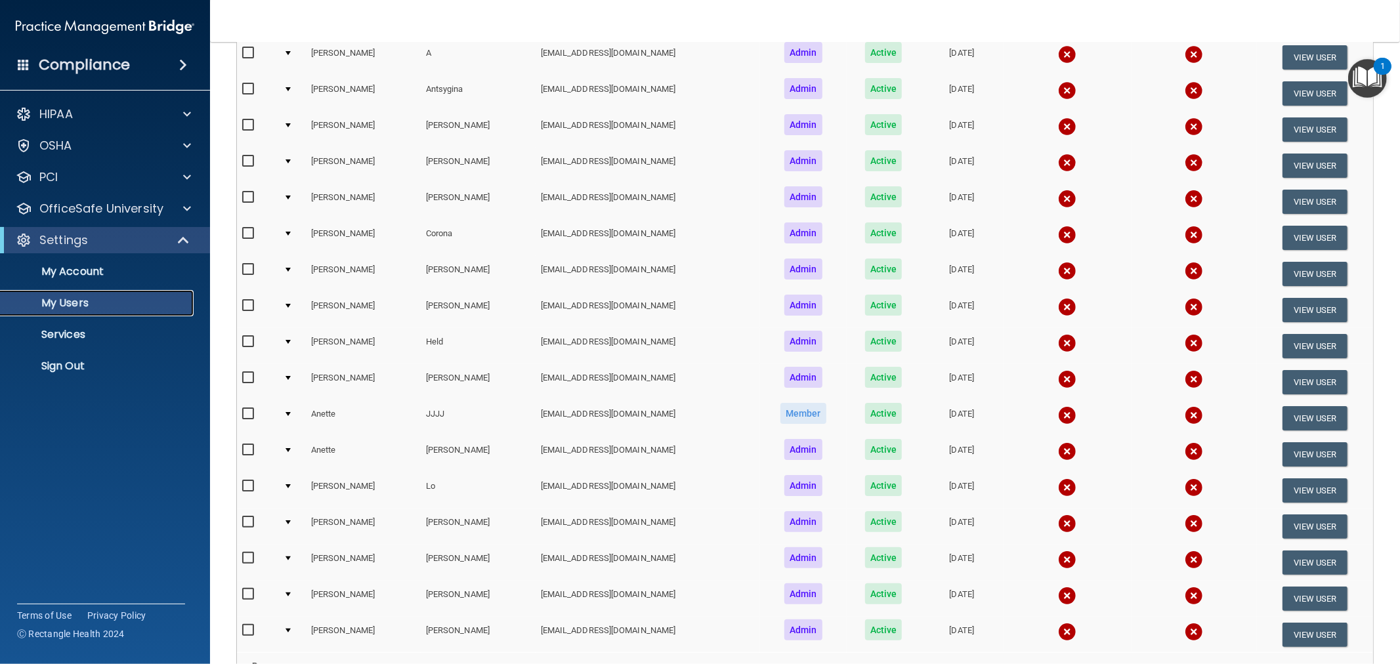
scroll to position [219, 0]
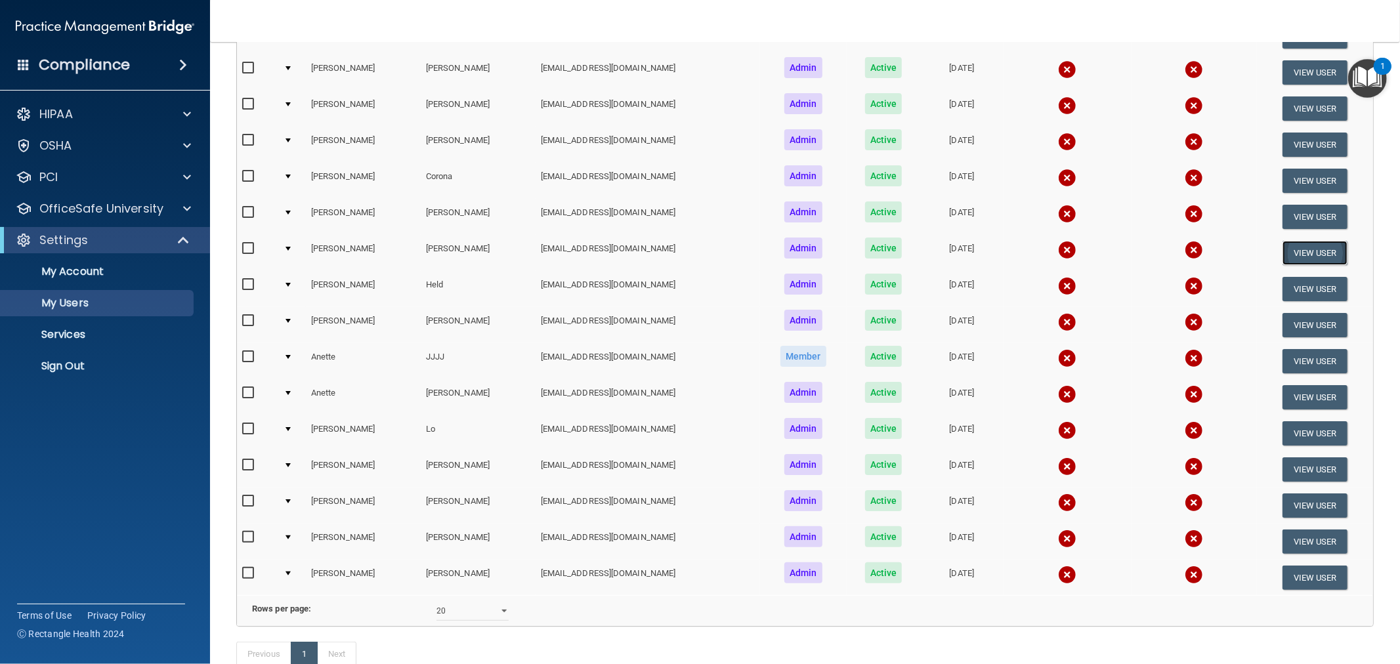
click at [1308, 247] on button "View User" at bounding box center [1315, 253] width 65 height 24
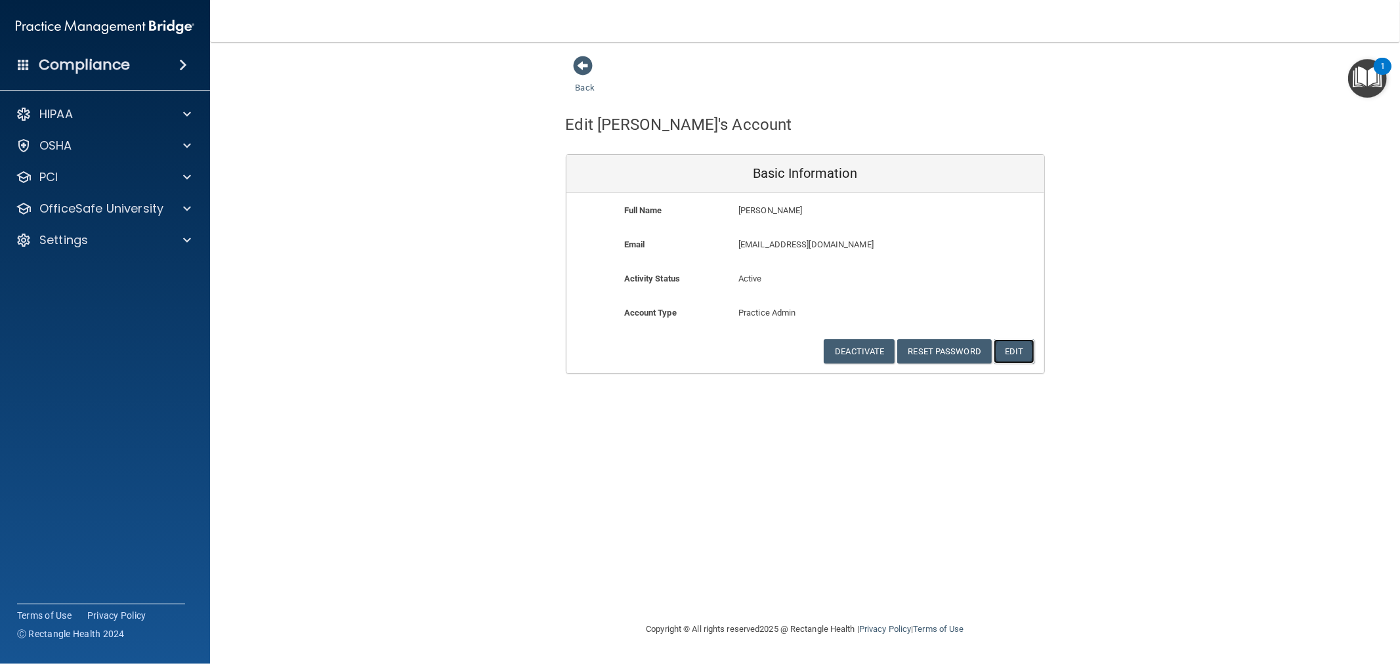
click at [1016, 354] on button "Edit" at bounding box center [1014, 351] width 40 height 24
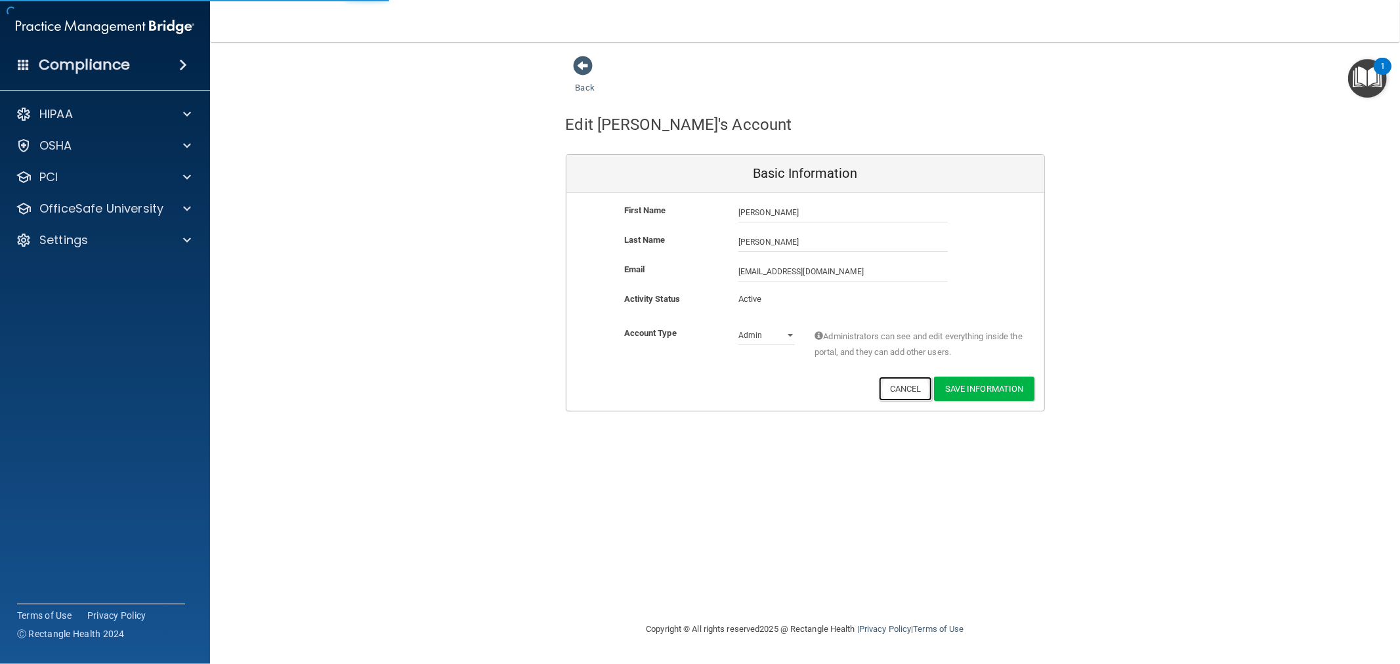
click at [902, 386] on button "Cancel" at bounding box center [905, 389] width 53 height 24
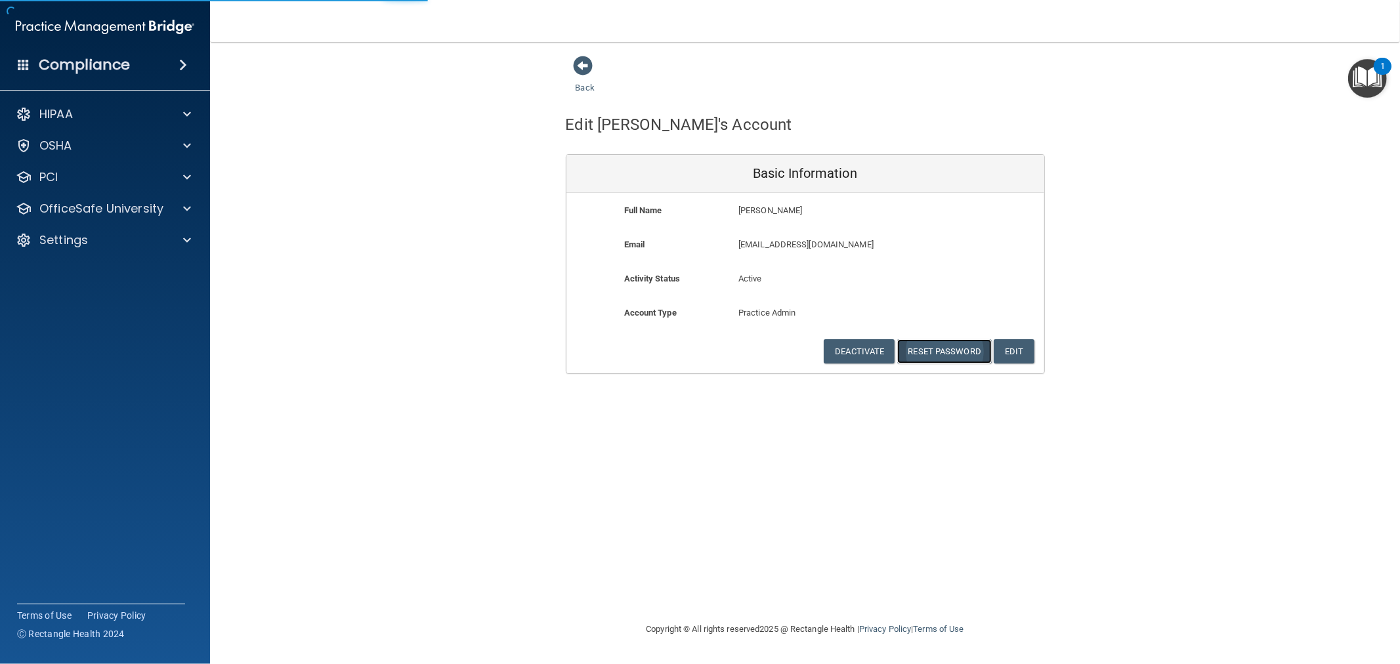
click at [942, 362] on button "Reset Password" at bounding box center [944, 351] width 95 height 24
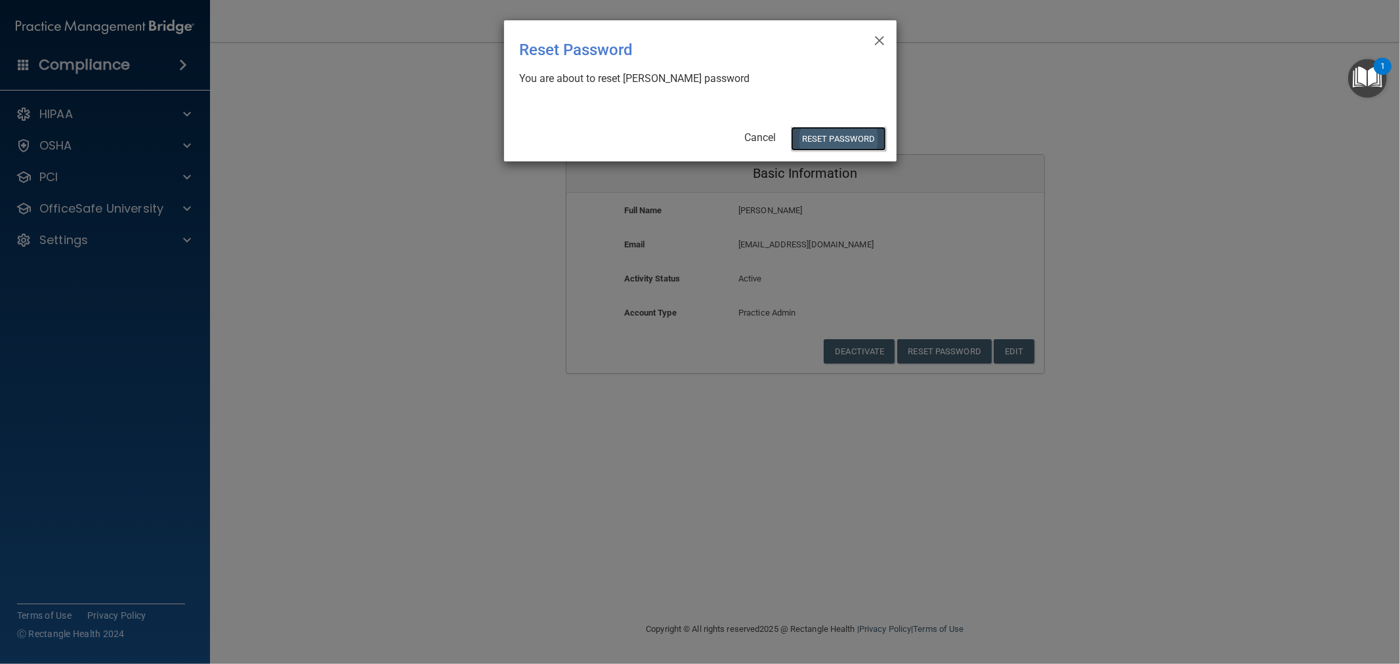
click at [841, 137] on button "Reset Password" at bounding box center [838, 139] width 95 height 24
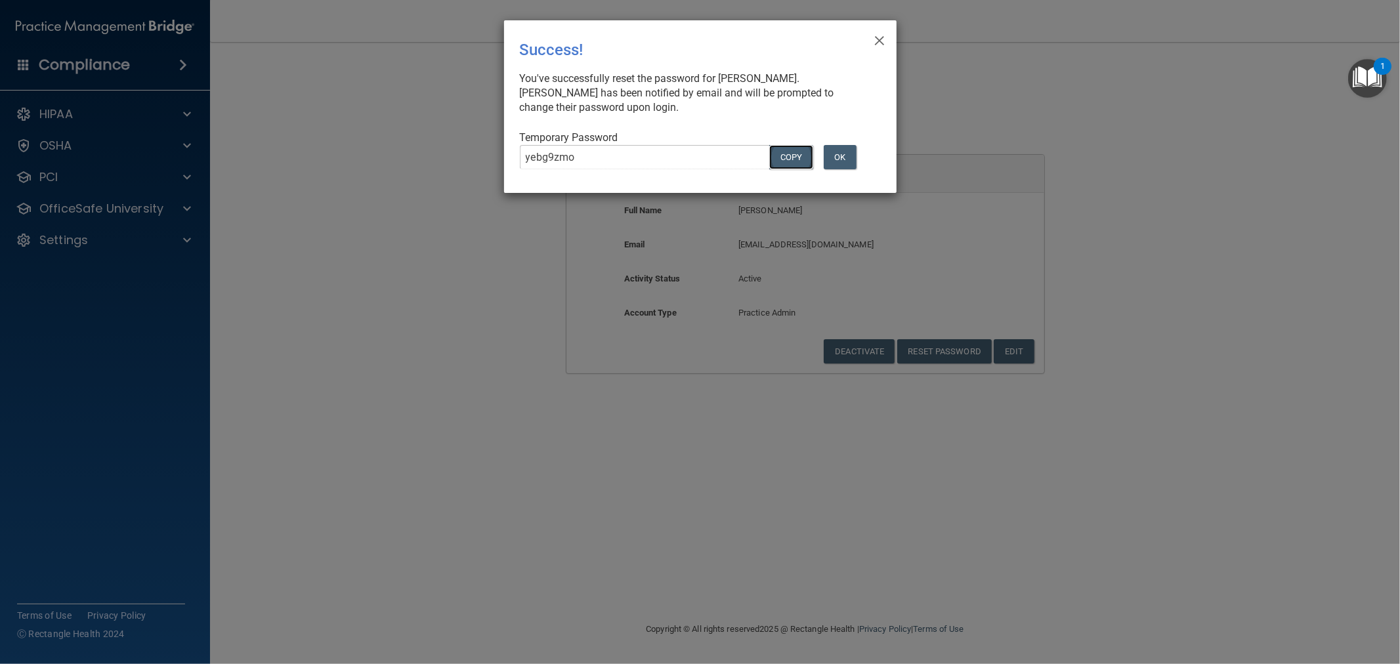
click at [789, 158] on button "COPY" at bounding box center [790, 157] width 43 height 24
click at [849, 163] on button "OK" at bounding box center [840, 157] width 33 height 24
